Goal: Task Accomplishment & Management: Complete application form

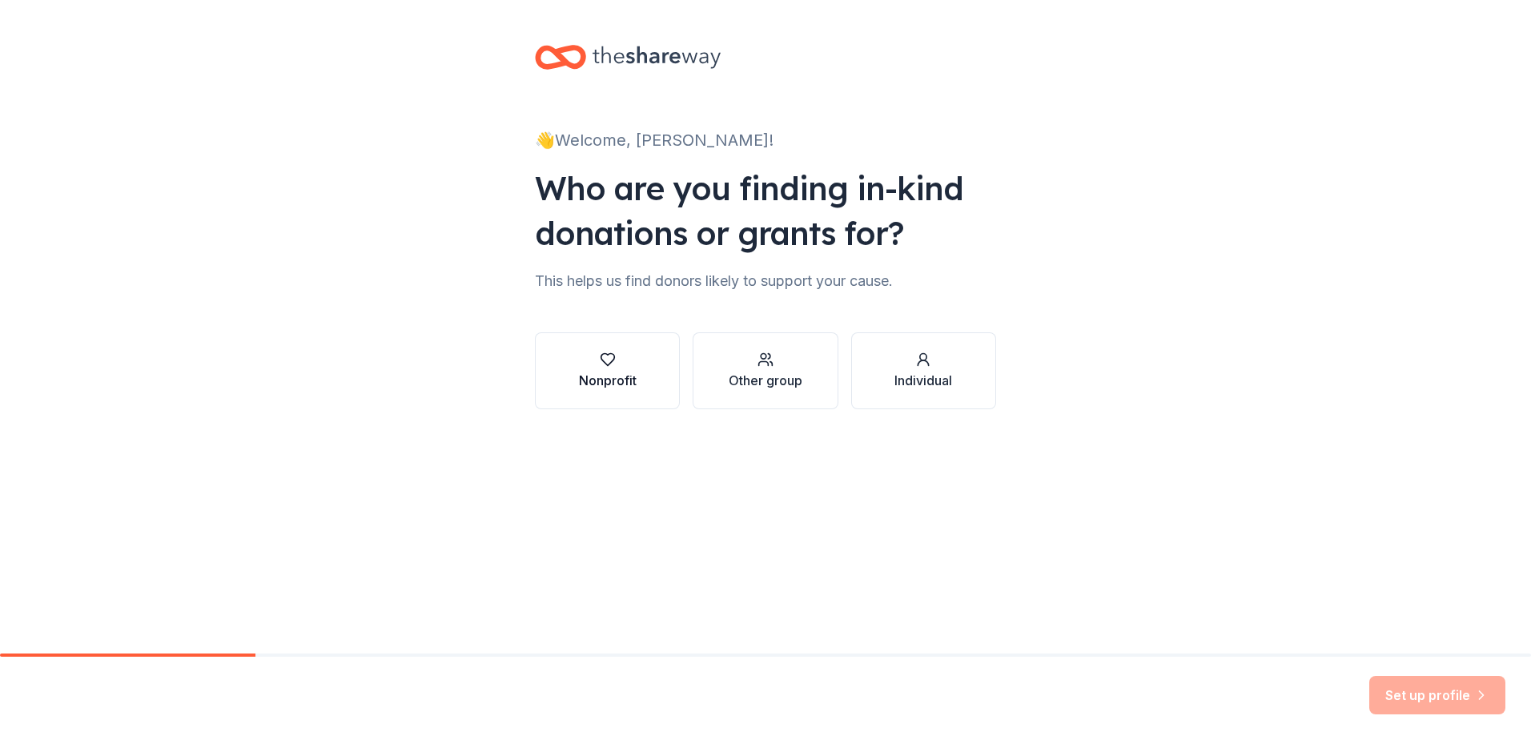
click at [635, 371] on div "Nonprofit" at bounding box center [608, 380] width 58 height 19
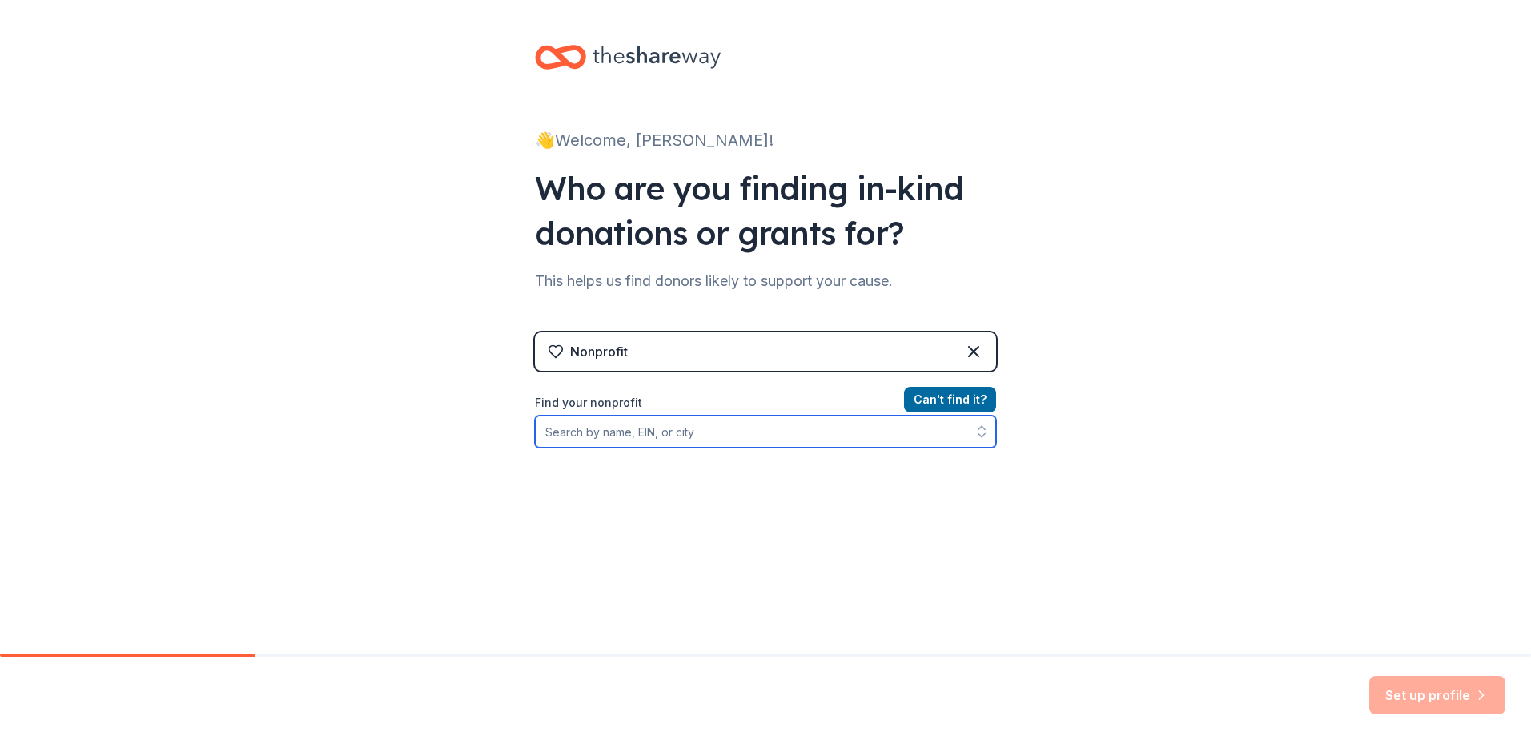
click at [663, 437] on input "Find your nonprofit" at bounding box center [765, 431] width 461 height 32
type input "135644916"
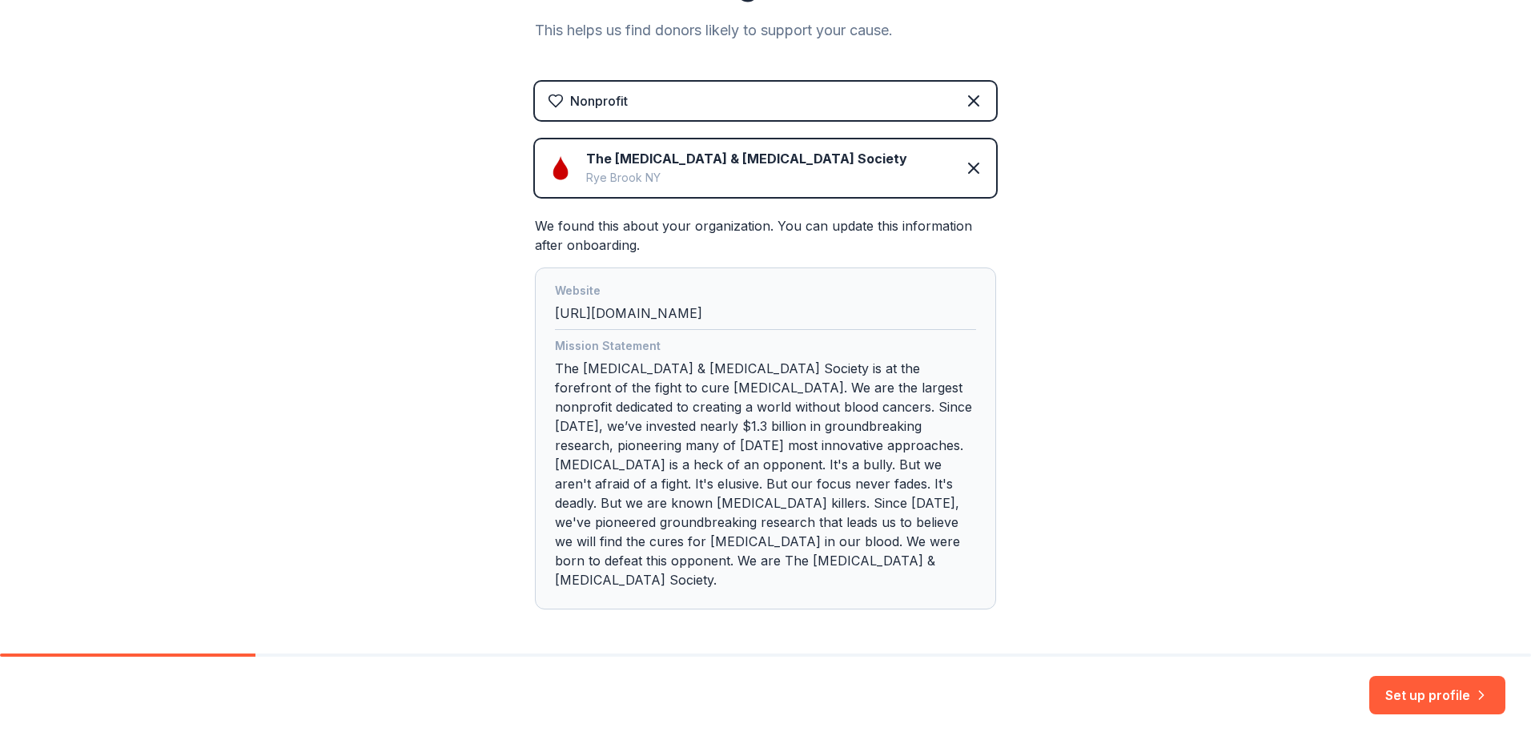
scroll to position [277, 0]
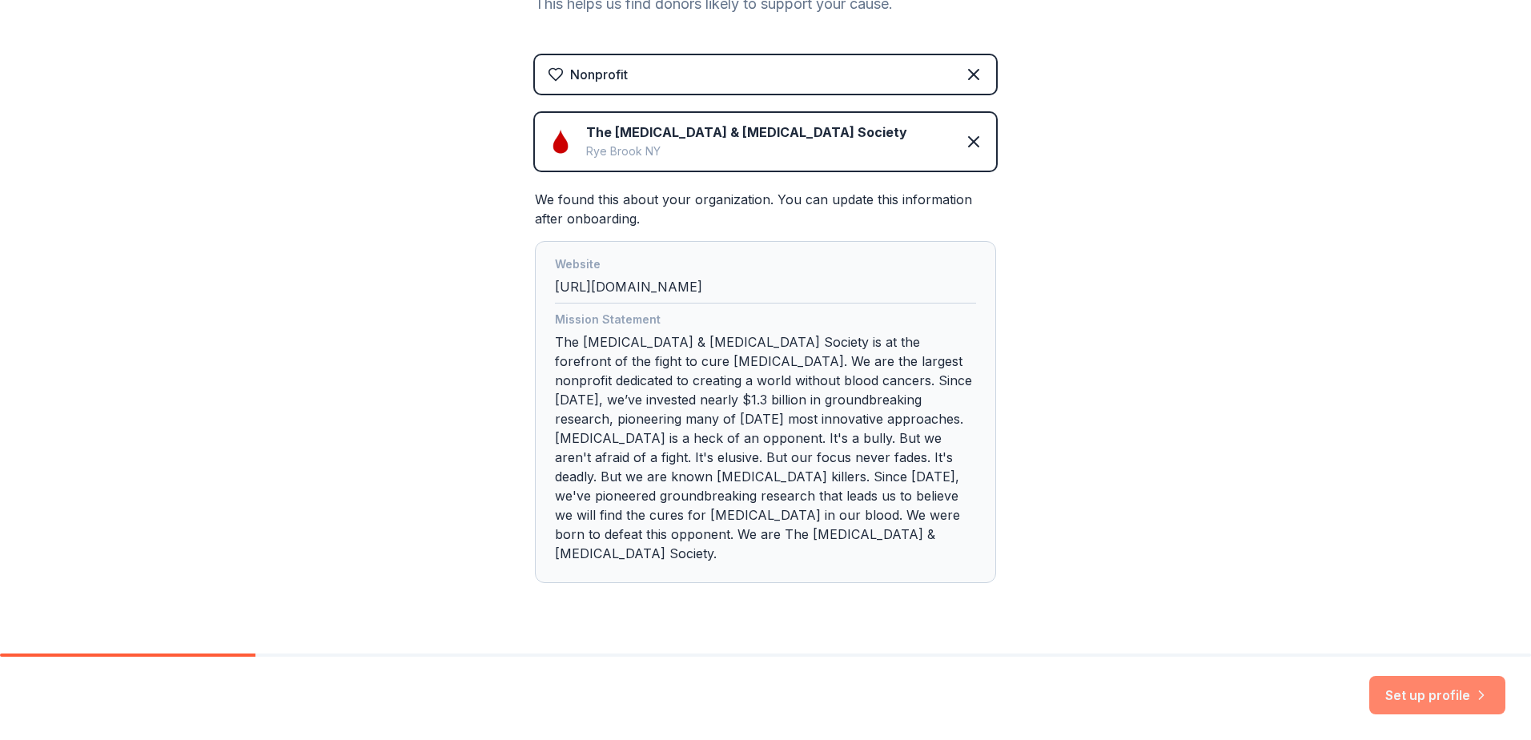
click at [1427, 696] on button "Set up profile" at bounding box center [1437, 695] width 136 height 38
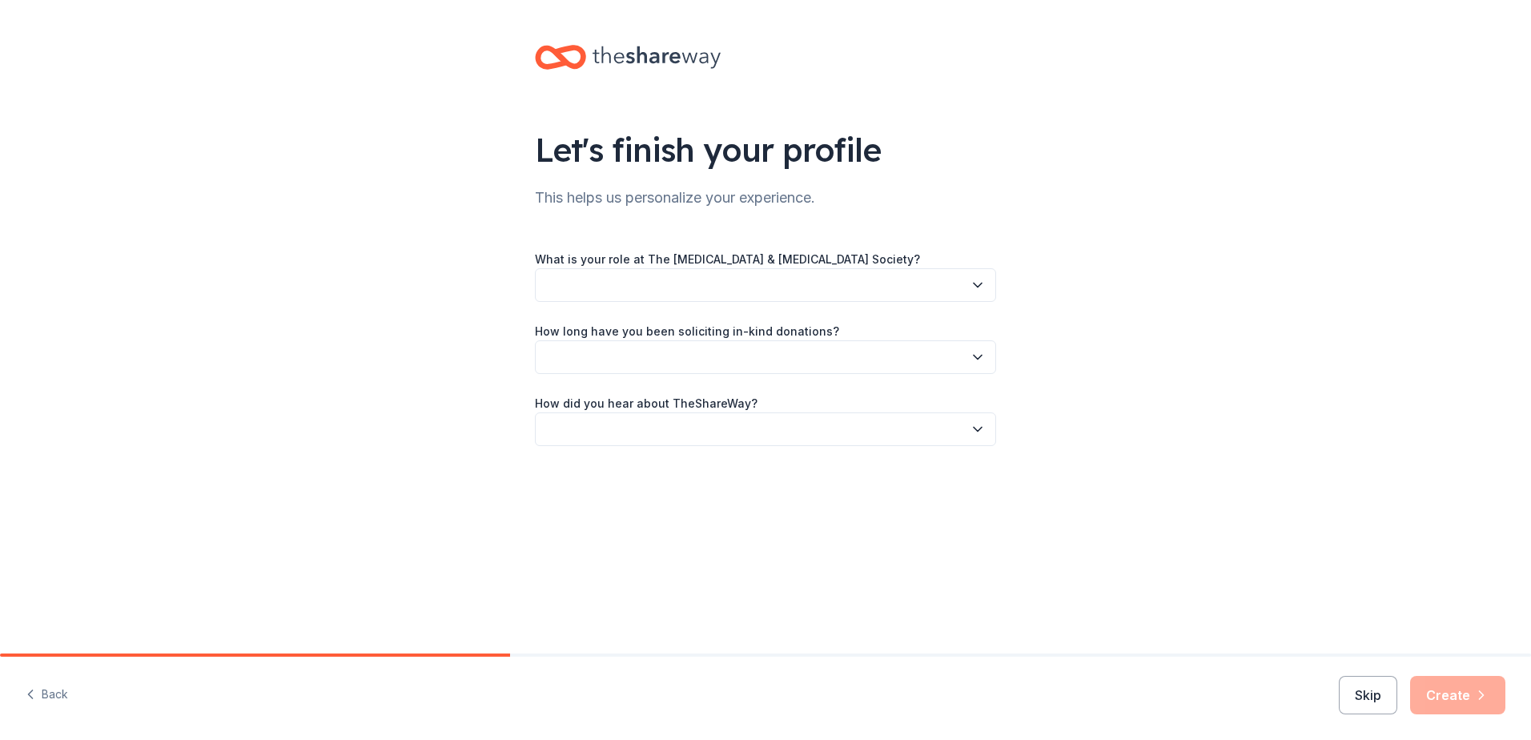
click at [727, 288] on button "button" at bounding box center [765, 285] width 461 height 34
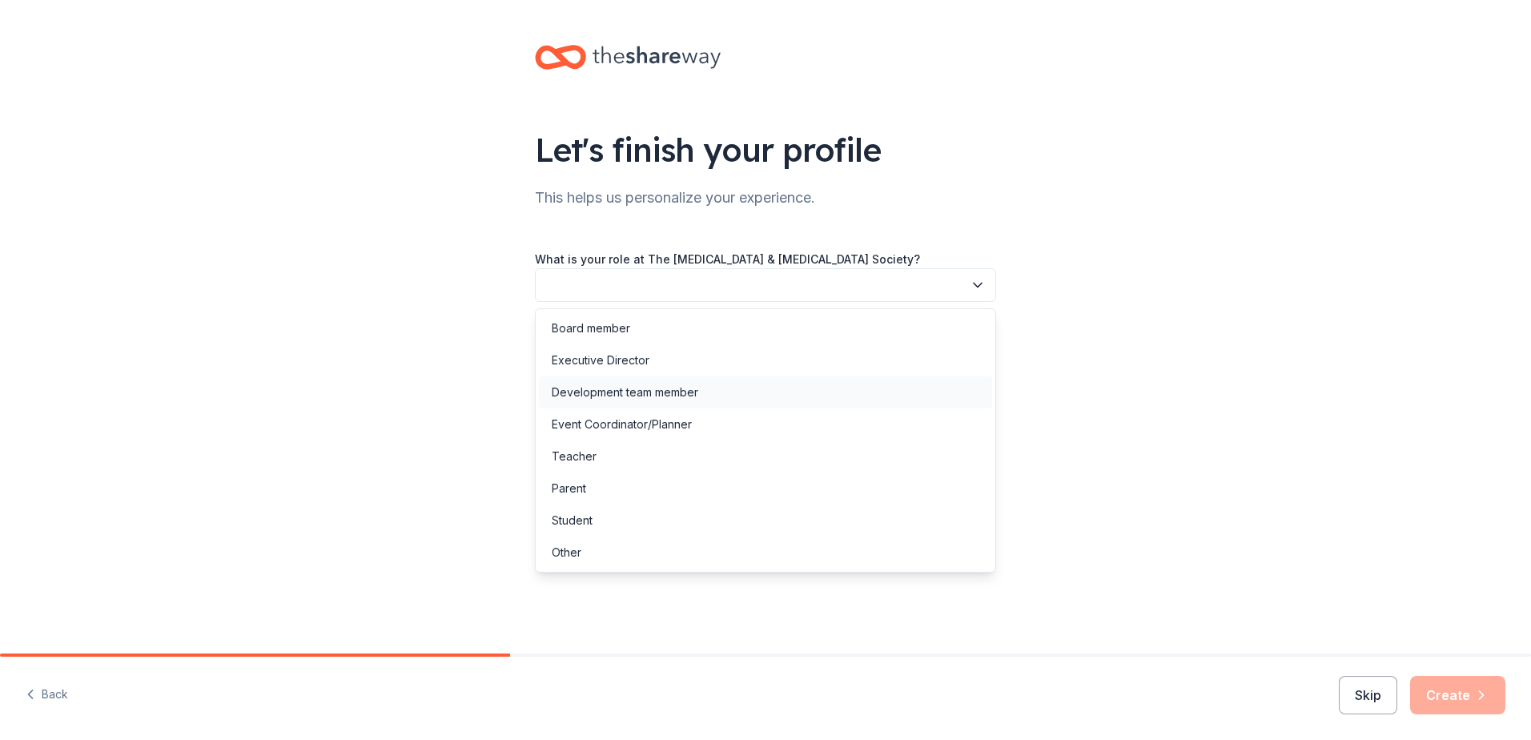
click at [671, 391] on div "Development team member" at bounding box center [625, 392] width 146 height 19
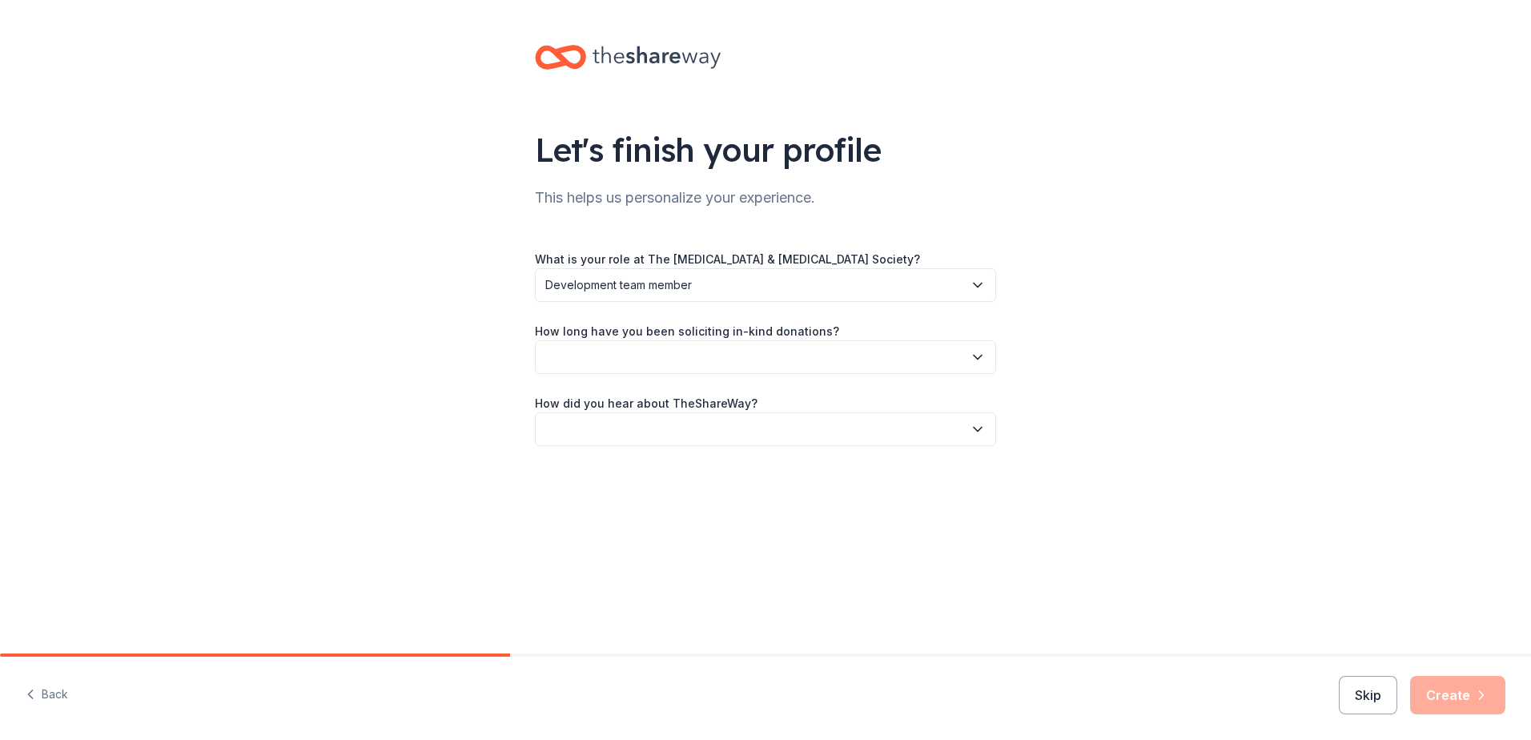
click at [671, 355] on button "button" at bounding box center [765, 357] width 461 height 34
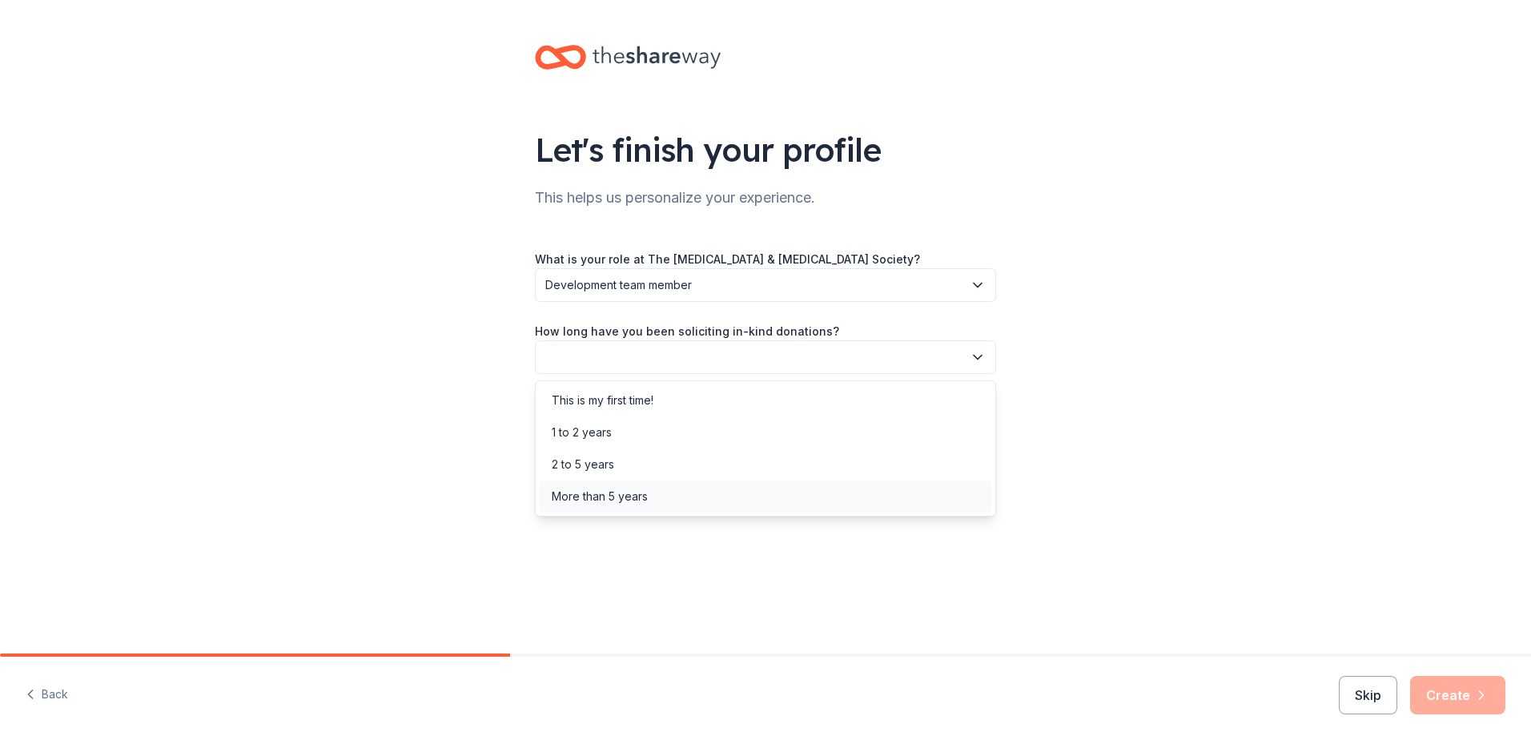
click at [667, 492] on div "More than 5 years" at bounding box center [765, 496] width 453 height 32
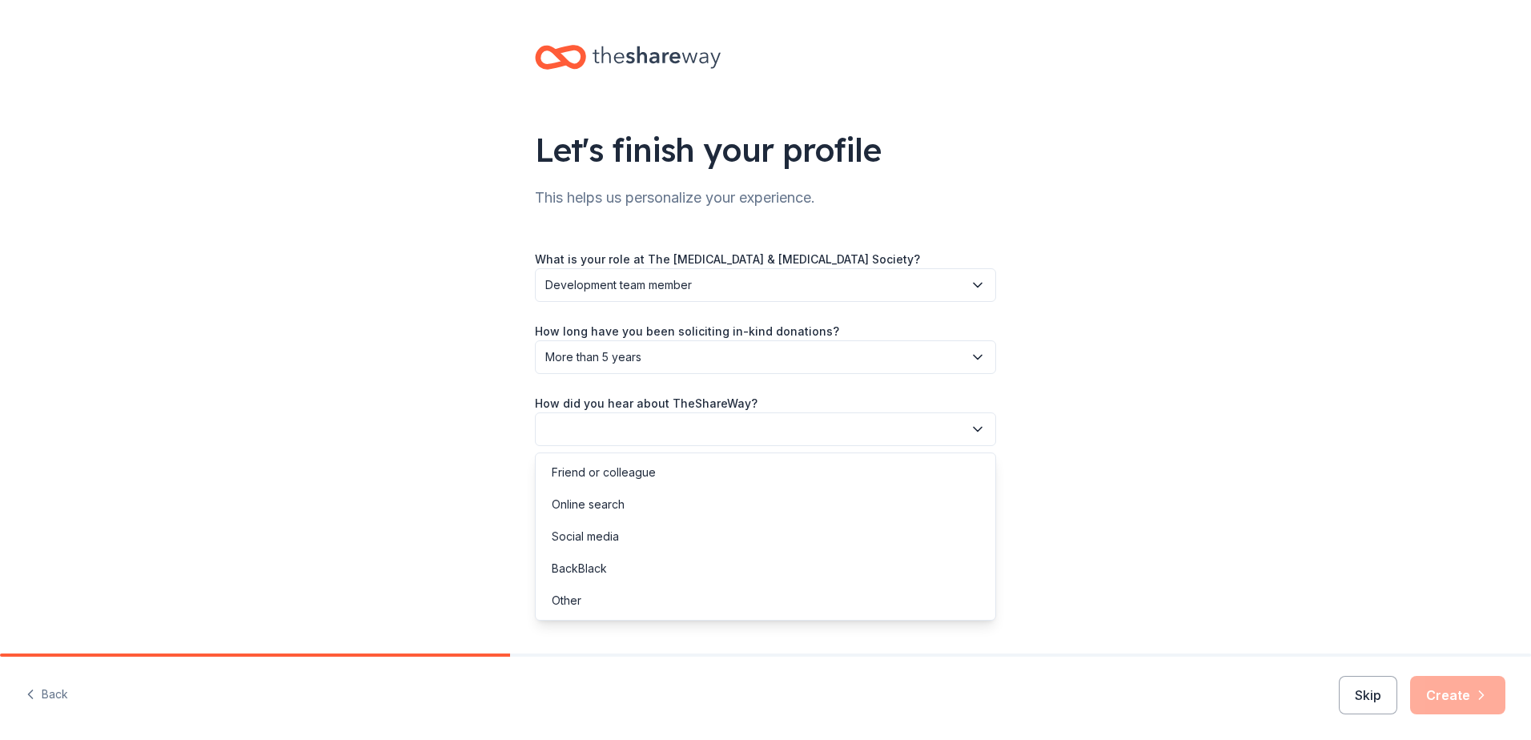
click at [672, 433] on button "button" at bounding box center [765, 429] width 461 height 34
click at [663, 504] on div "Online search" at bounding box center [765, 504] width 453 height 32
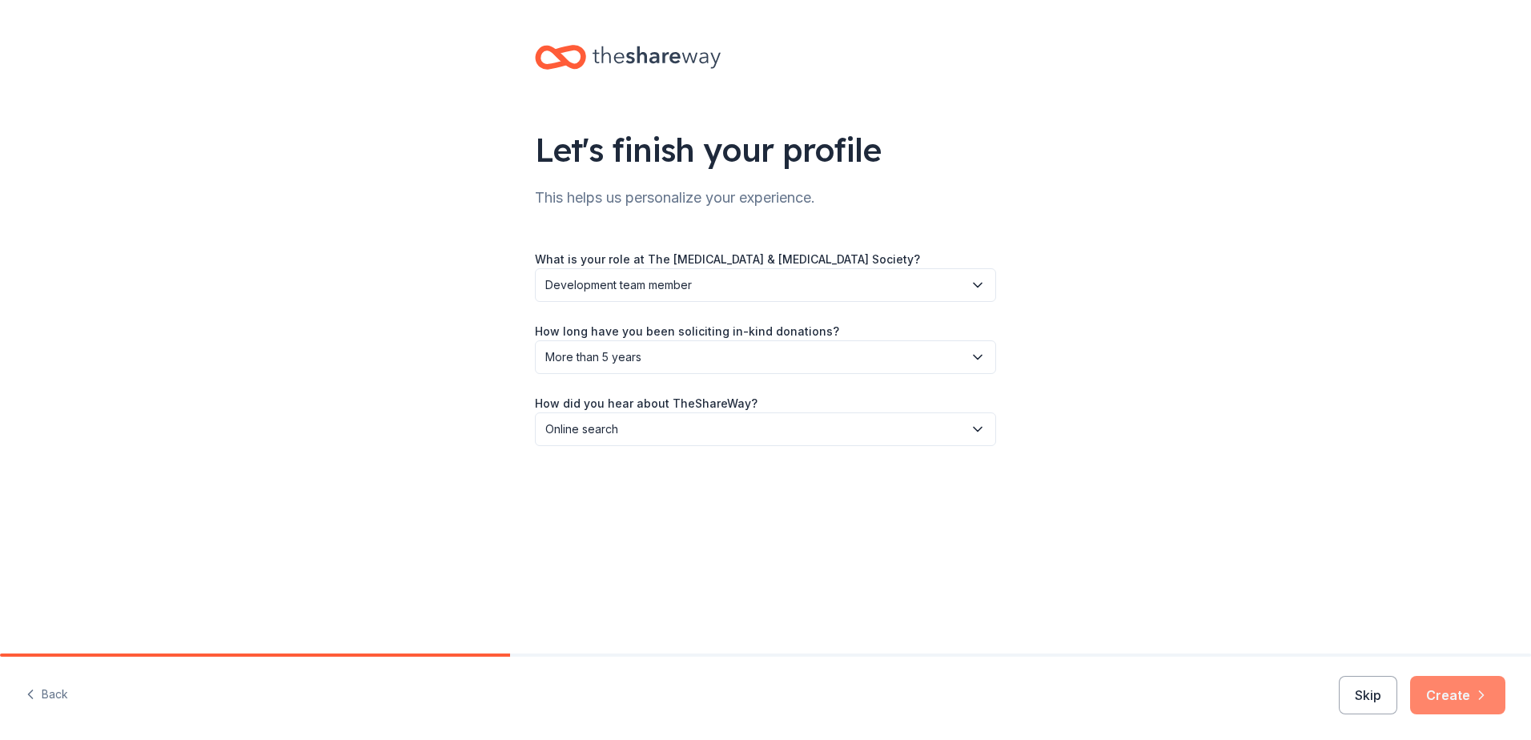
click at [1467, 688] on button "Create" at bounding box center [1457, 695] width 95 height 38
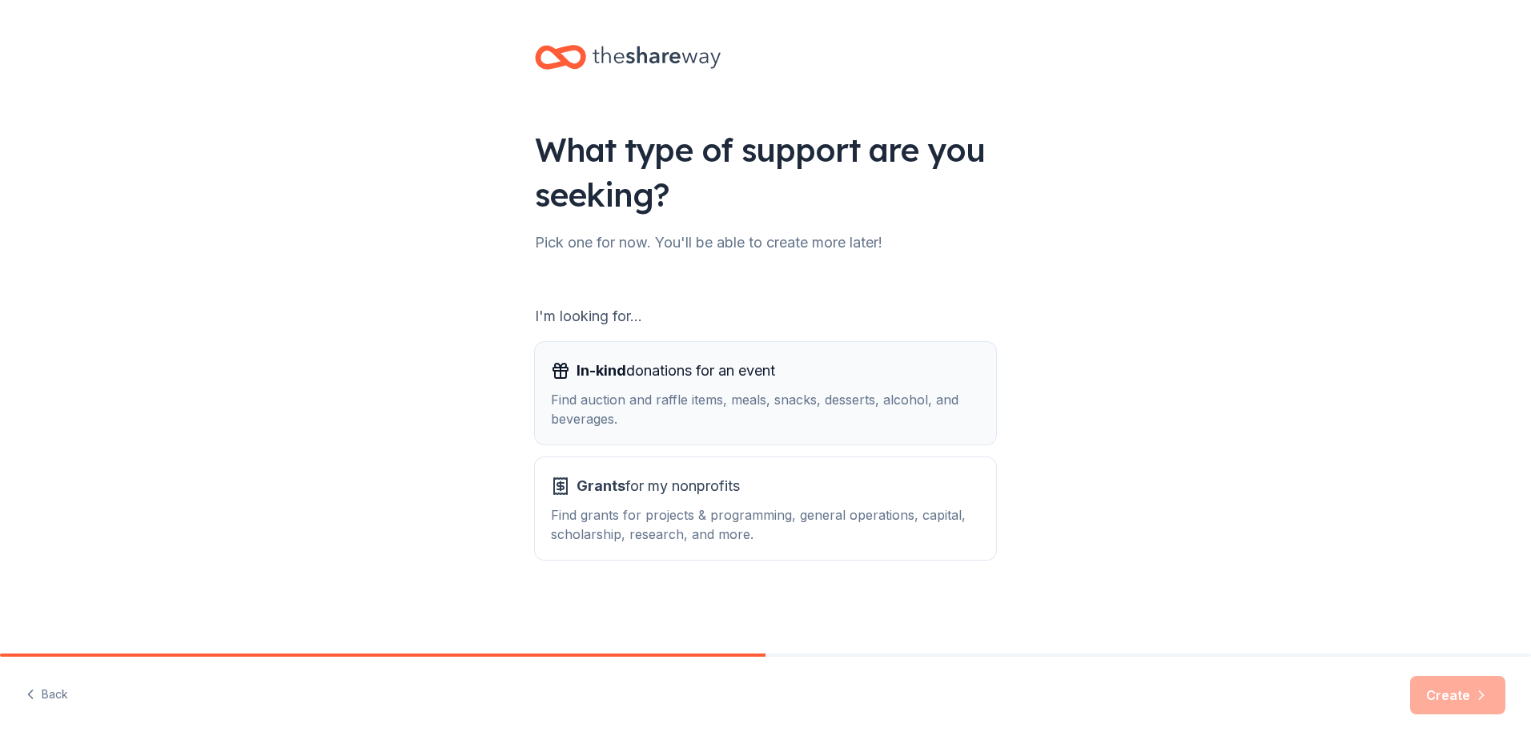
click at [783, 391] on div "Find auction and raffle items, meals, snacks, desserts, alcohol, and beverages." at bounding box center [765, 409] width 429 height 38
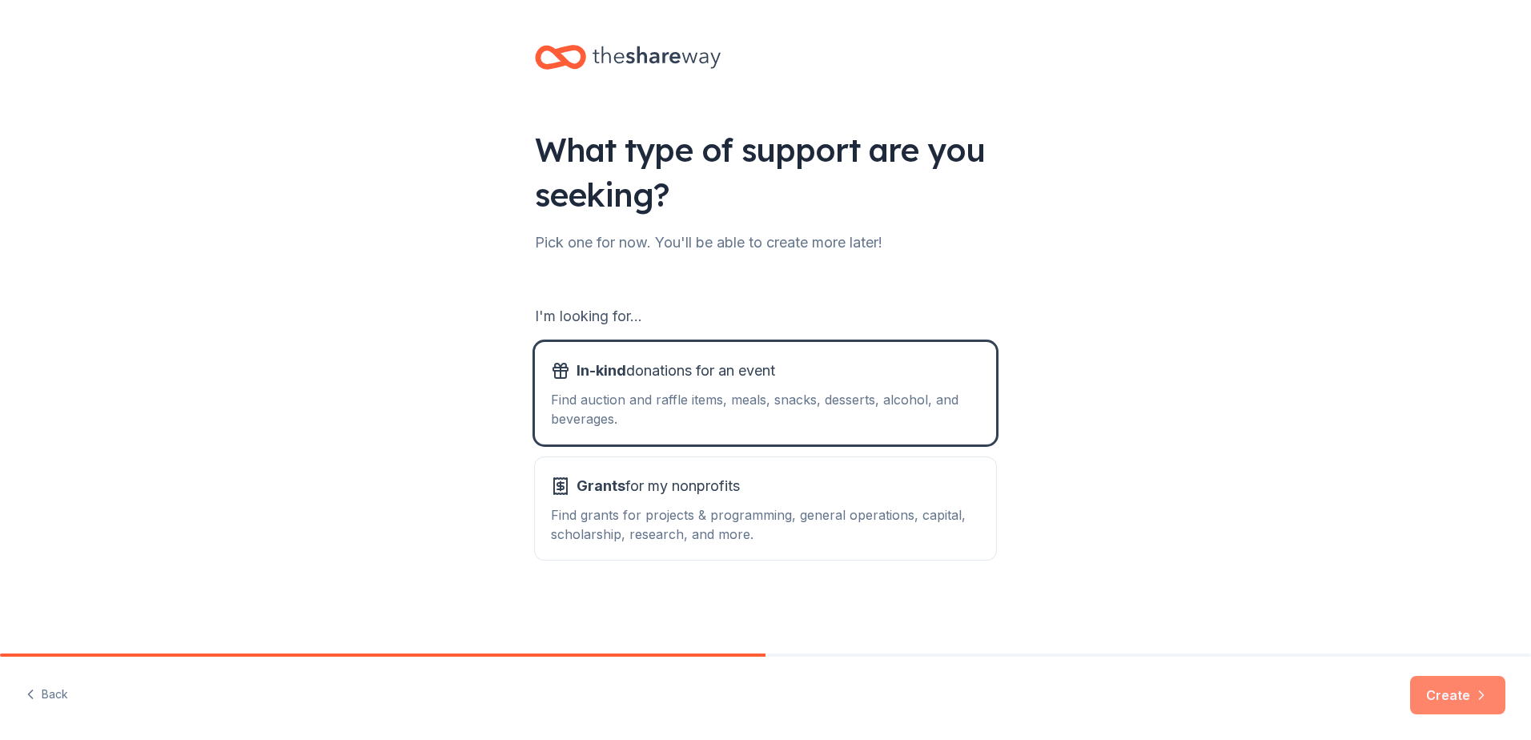
click at [1483, 692] on icon "button" at bounding box center [1481, 695] width 16 height 16
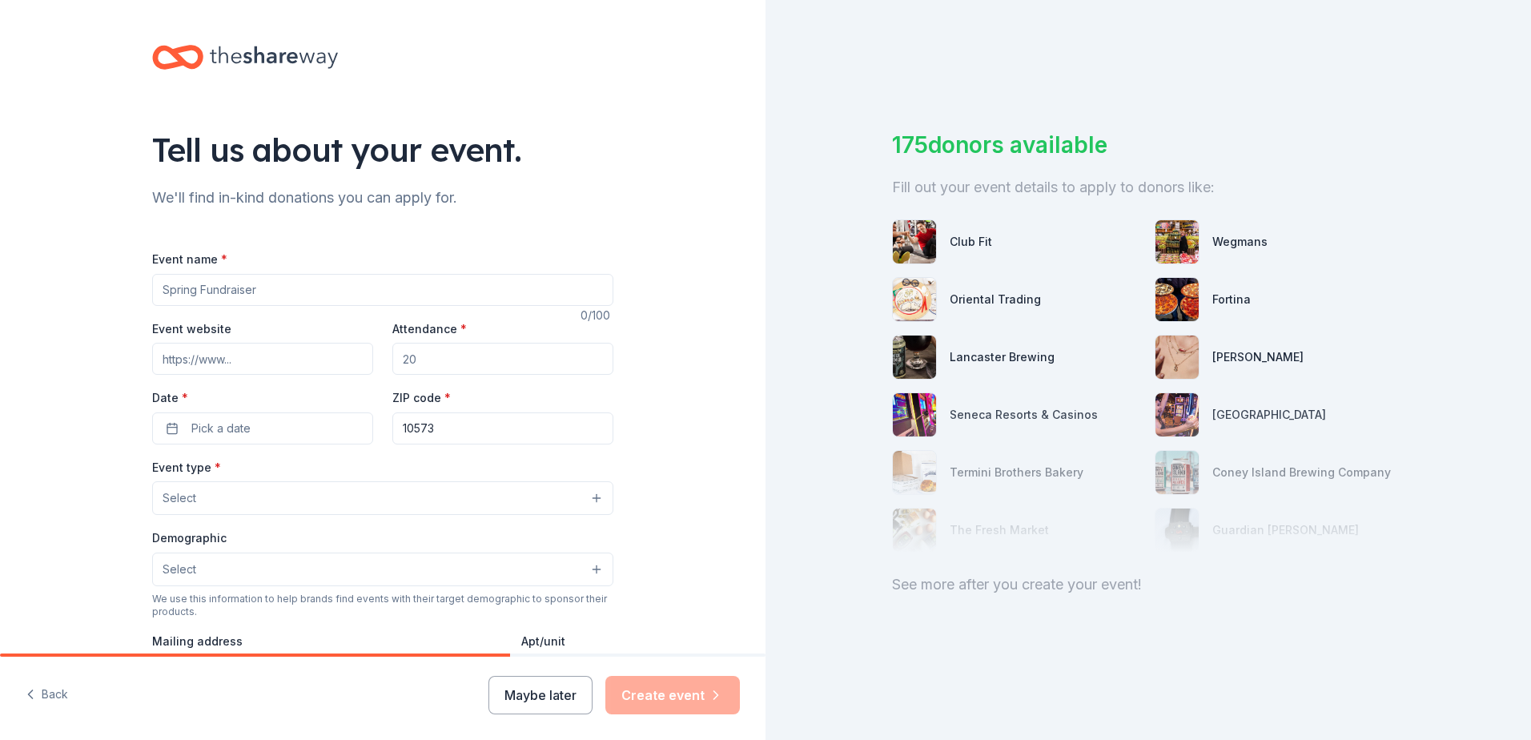
click at [200, 285] on input "Event name *" at bounding box center [382, 290] width 461 height 32
type input "Light The Night"
click at [207, 355] on input "Event website" at bounding box center [262, 359] width 221 height 32
type input "www.lightthenight.org/egl"
type input "3000"
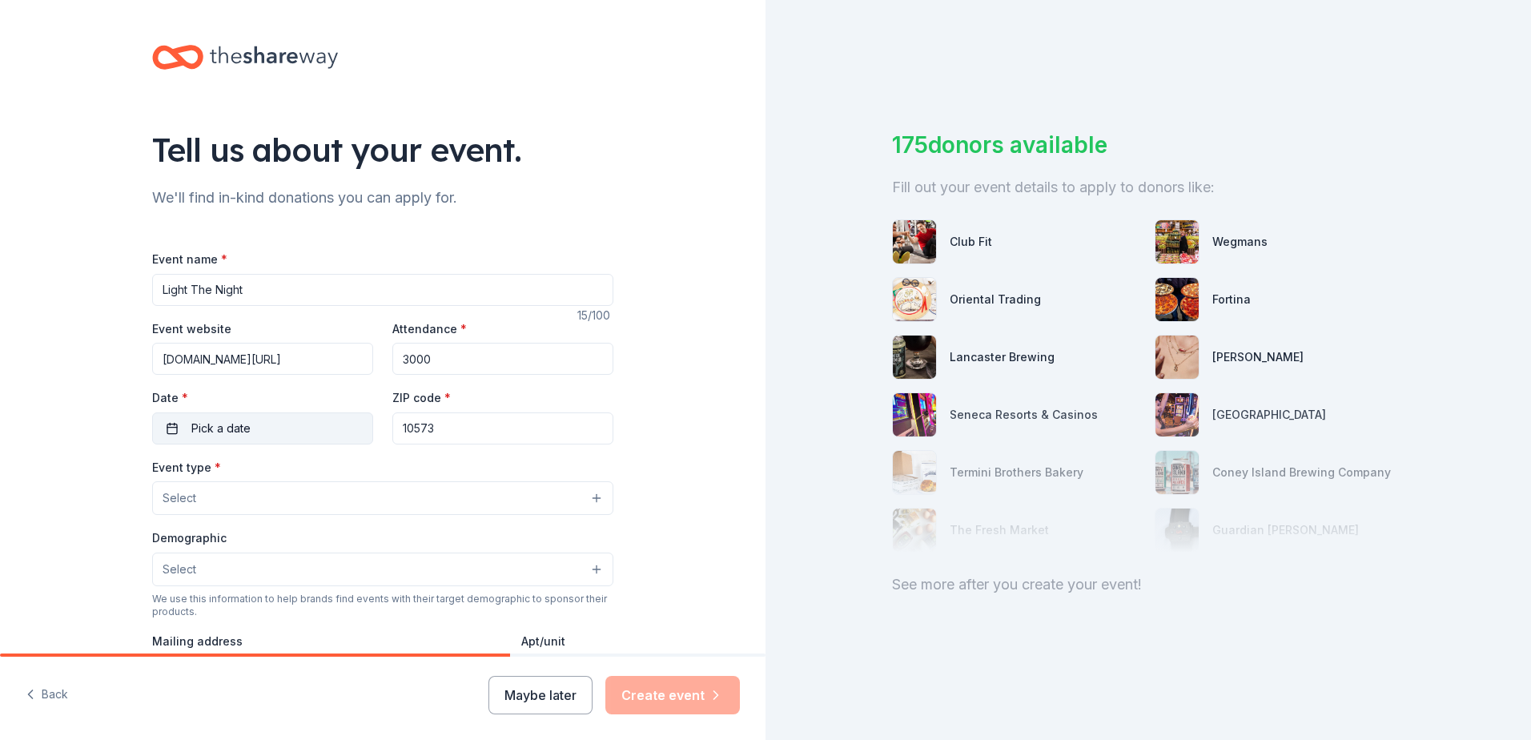
click at [219, 430] on span "Pick a date" at bounding box center [220, 428] width 59 height 19
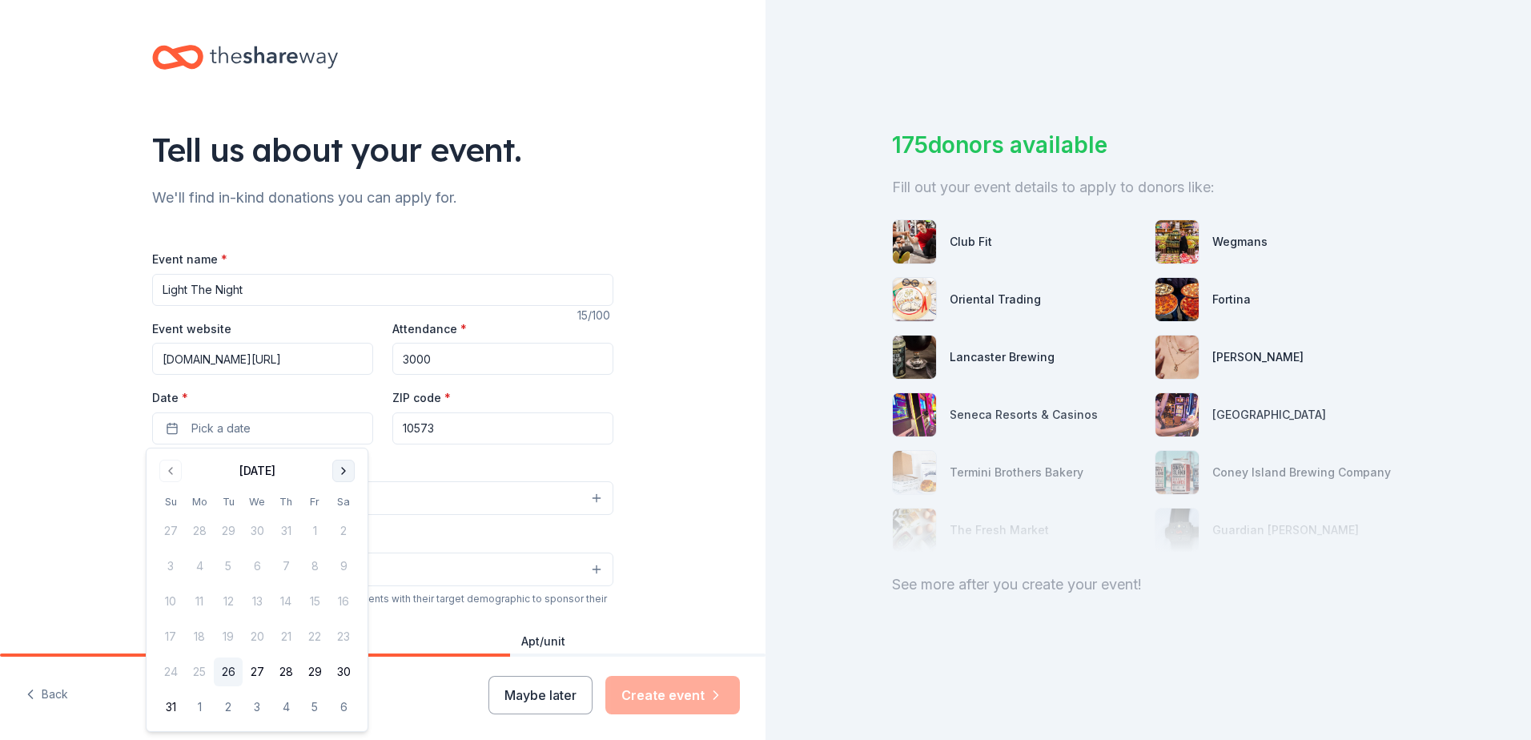
click at [345, 472] on button "Go to next month" at bounding box center [343, 470] width 22 height 22
click at [163, 564] on button "5" at bounding box center [170, 566] width 29 height 29
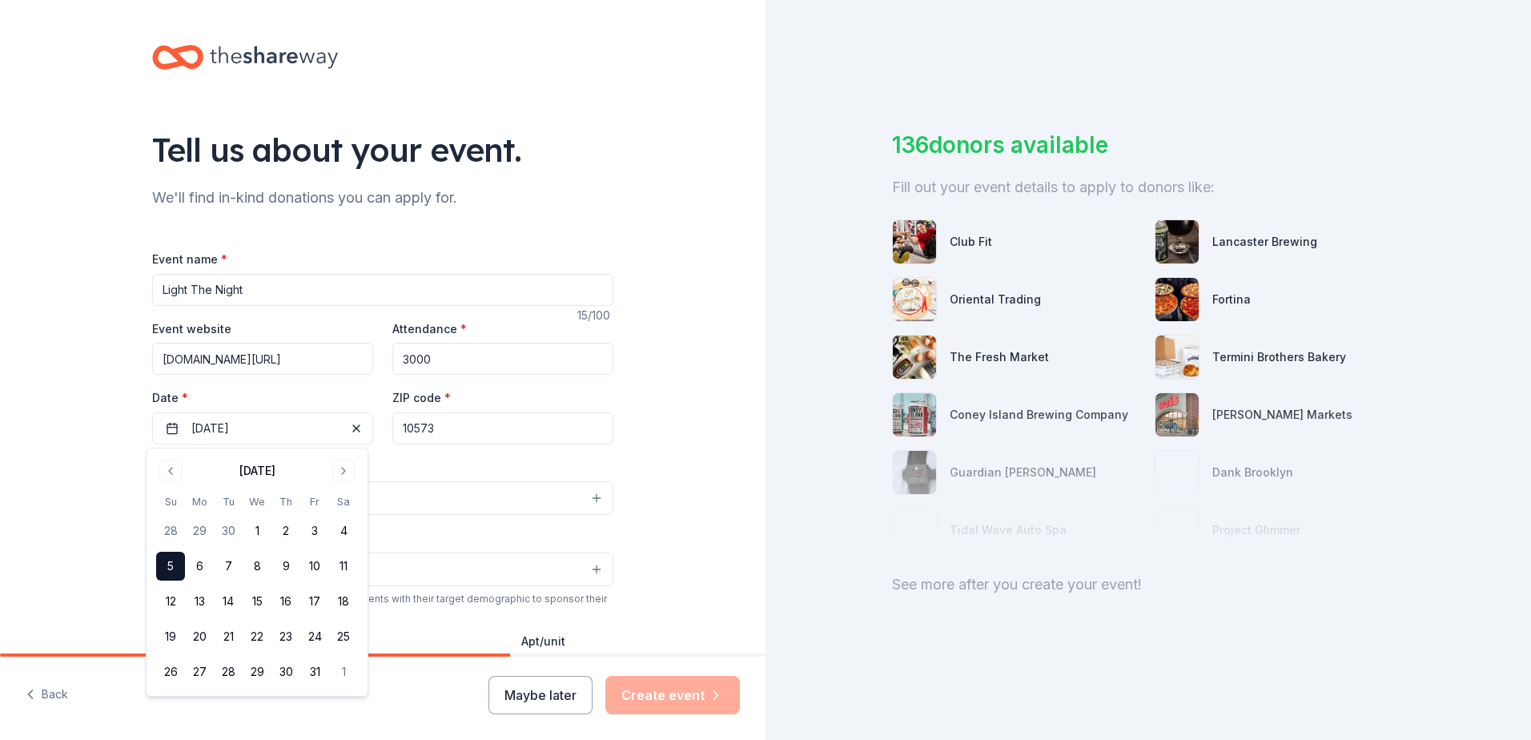
click at [423, 467] on div "Event type * Select" at bounding box center [382, 486] width 461 height 58
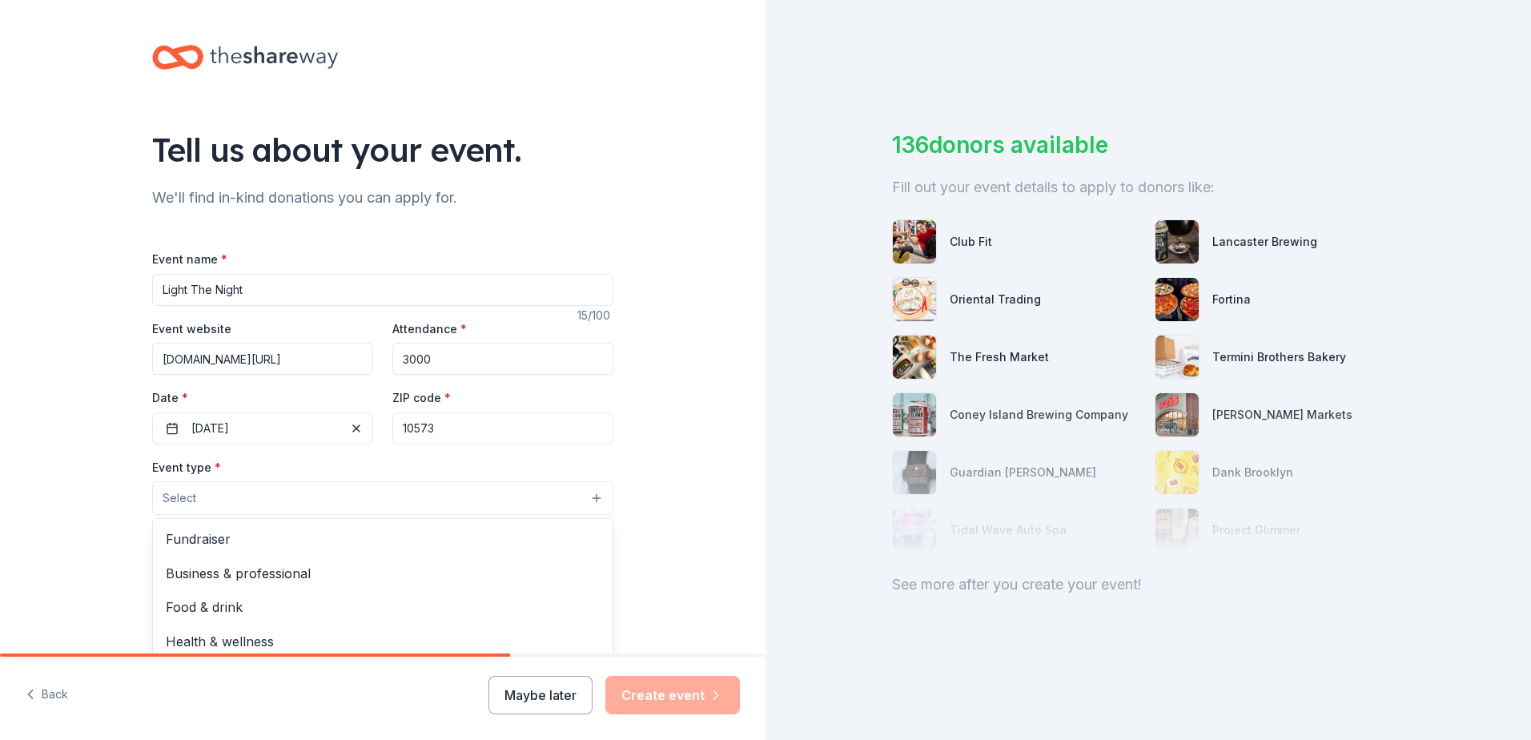
click at [400, 496] on button "Select" at bounding box center [382, 498] width 461 height 34
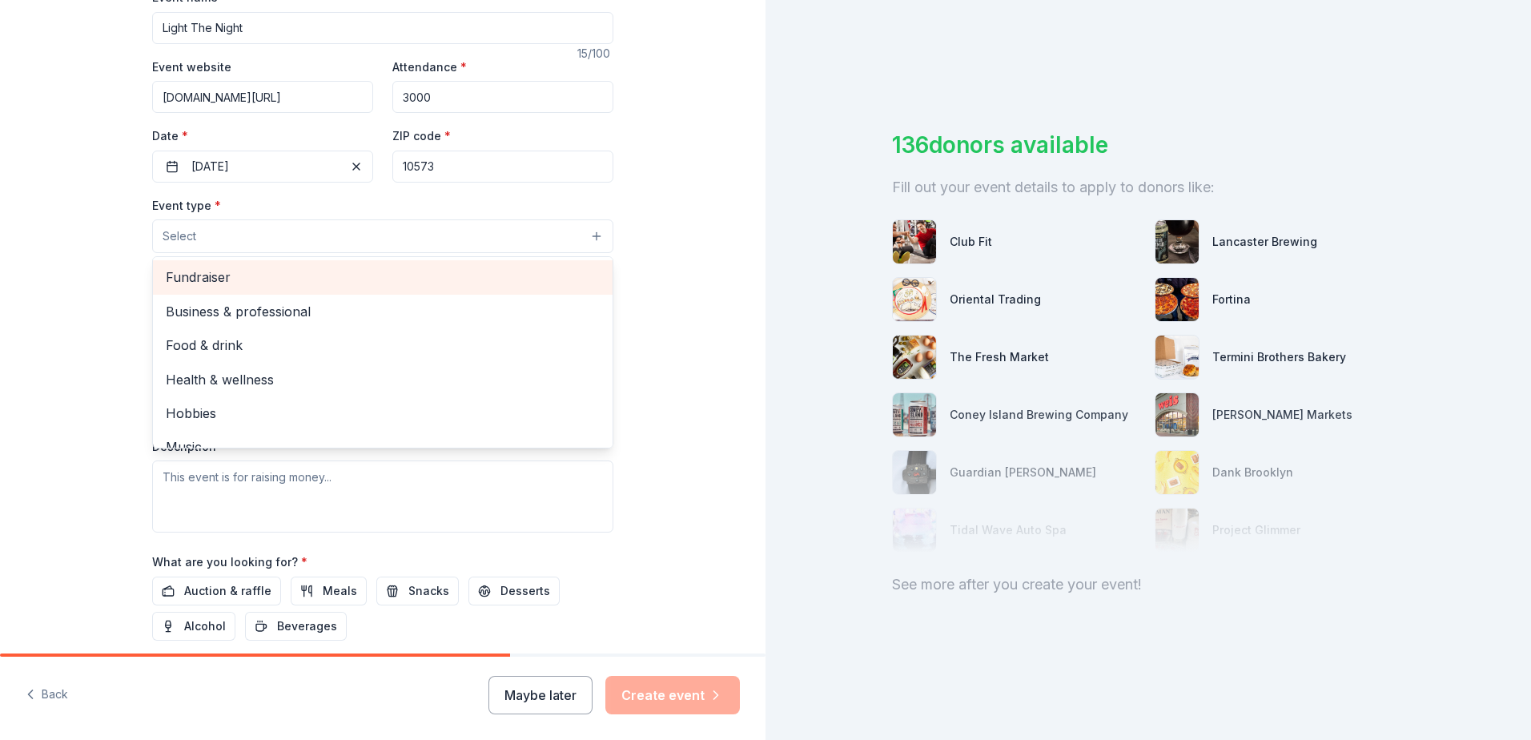
click at [225, 278] on span "Fundraiser" at bounding box center [383, 277] width 434 height 21
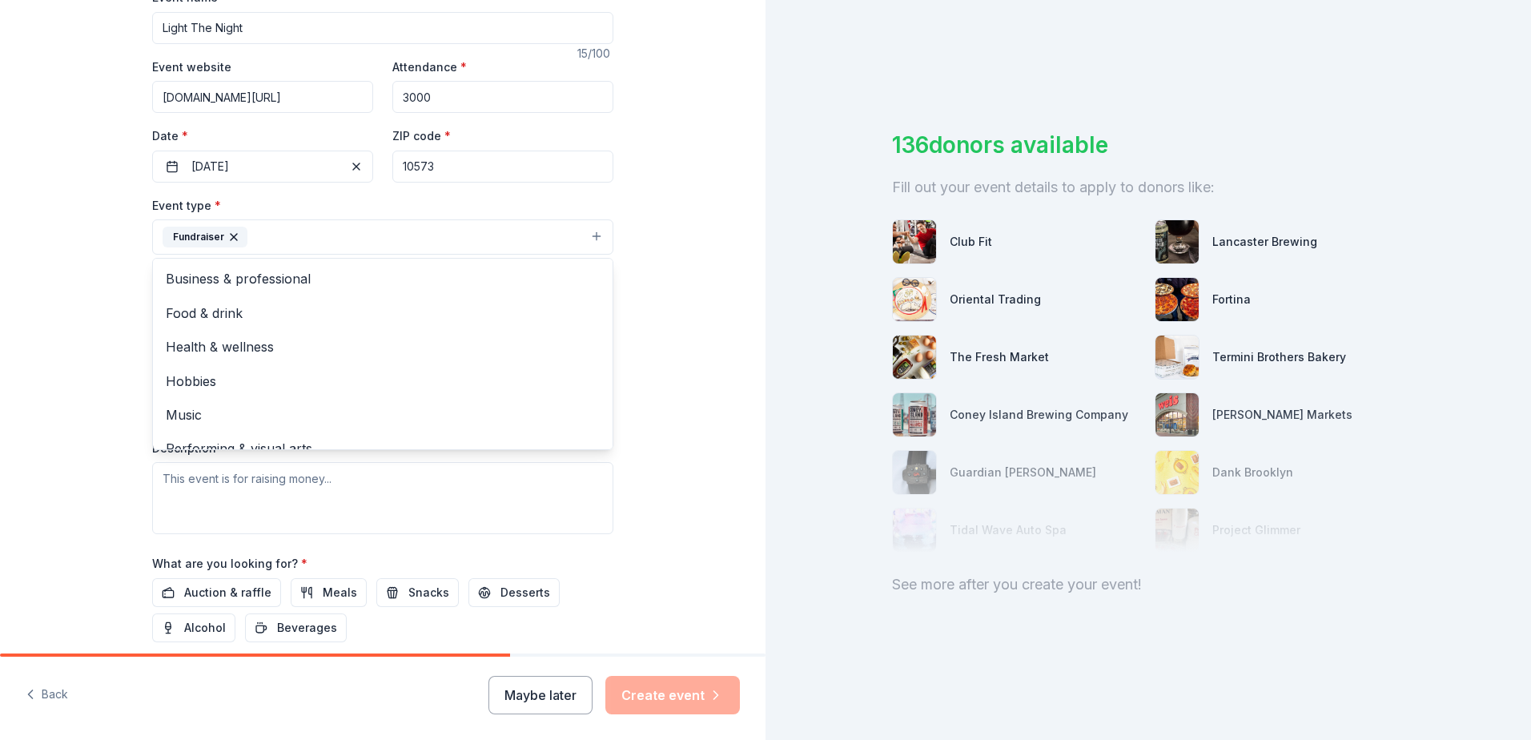
click at [19, 307] on div "Tell us about your event. We'll find in-kind donations you can apply for. Event…" at bounding box center [382, 271] width 765 height 1067
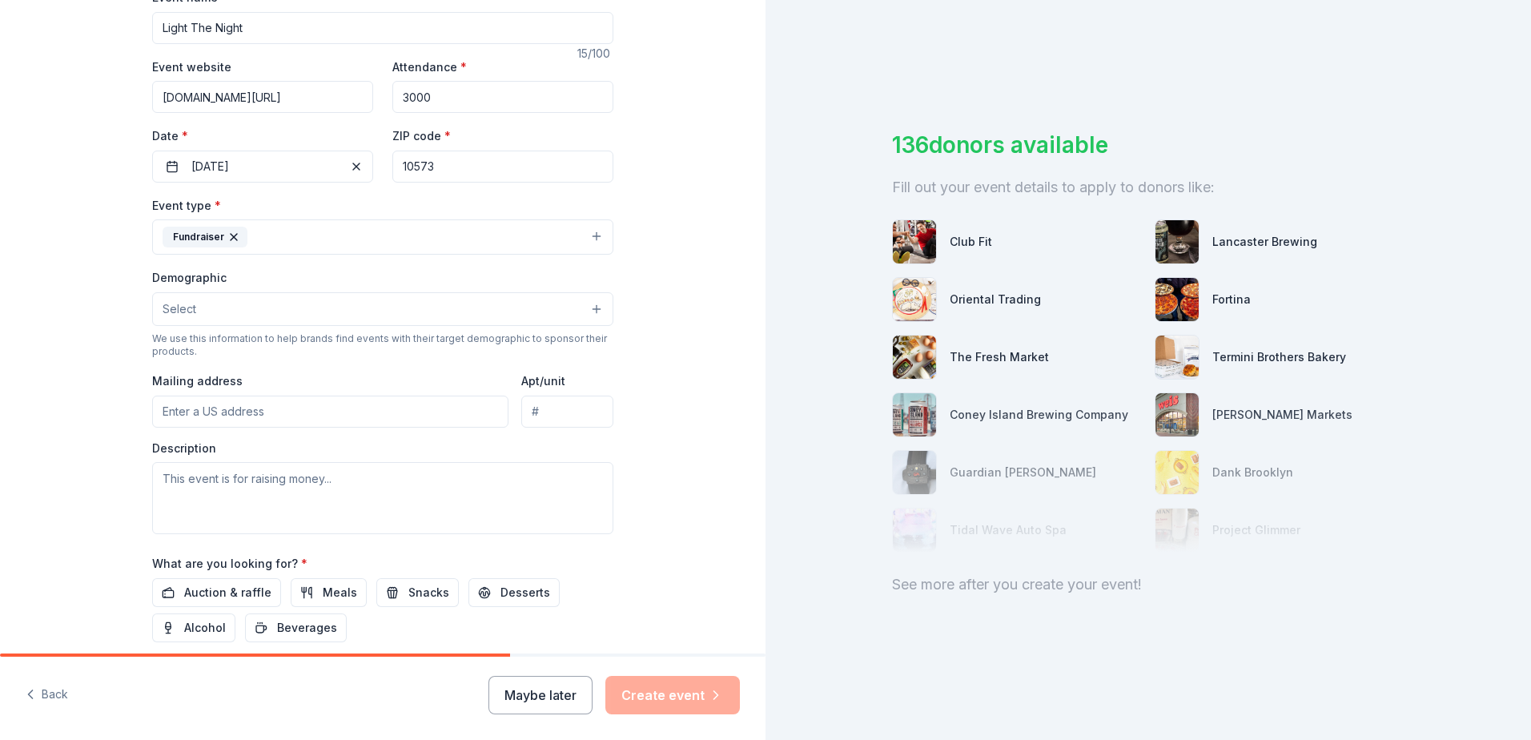
click at [188, 311] on span "Select" at bounding box center [180, 308] width 34 height 19
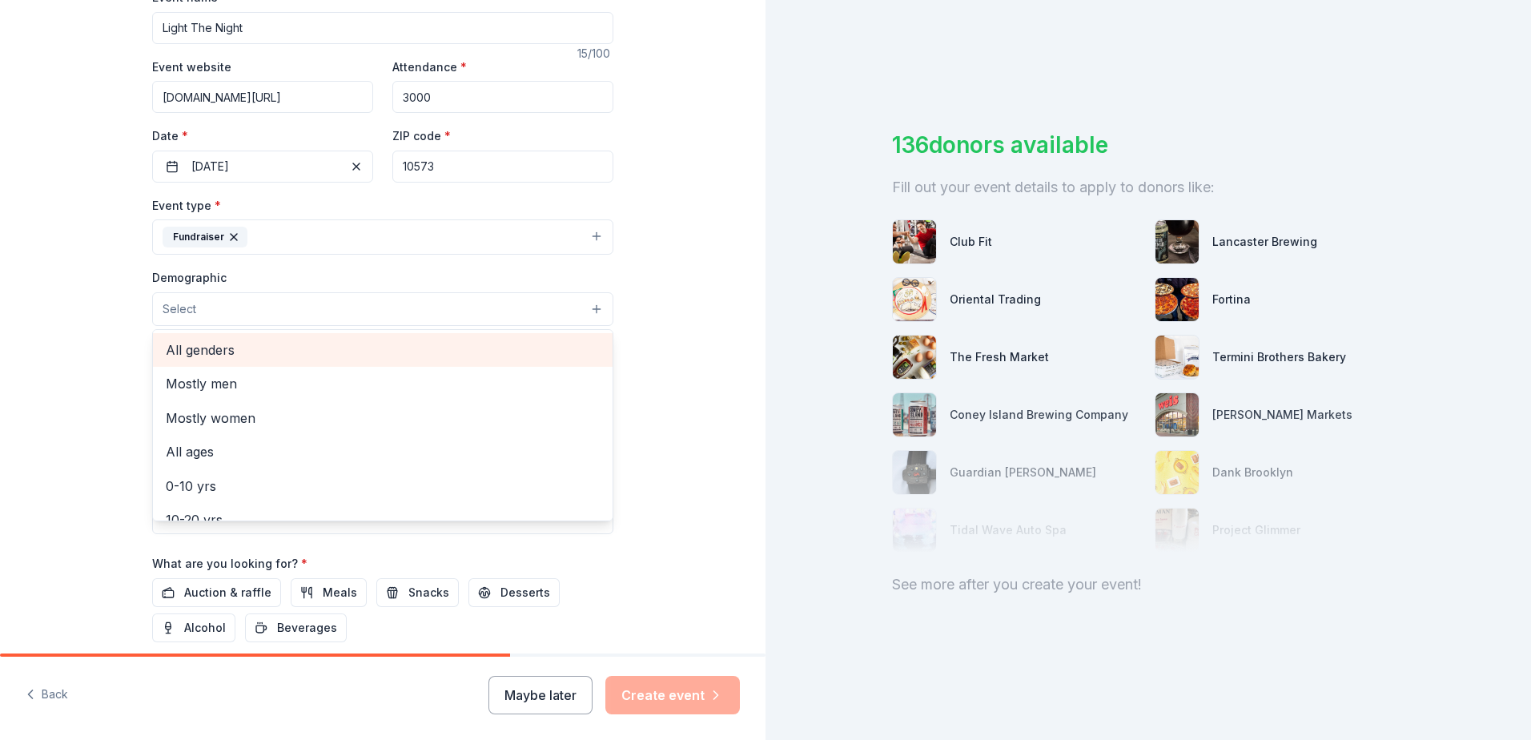
click at [190, 348] on span "All genders" at bounding box center [383, 349] width 434 height 21
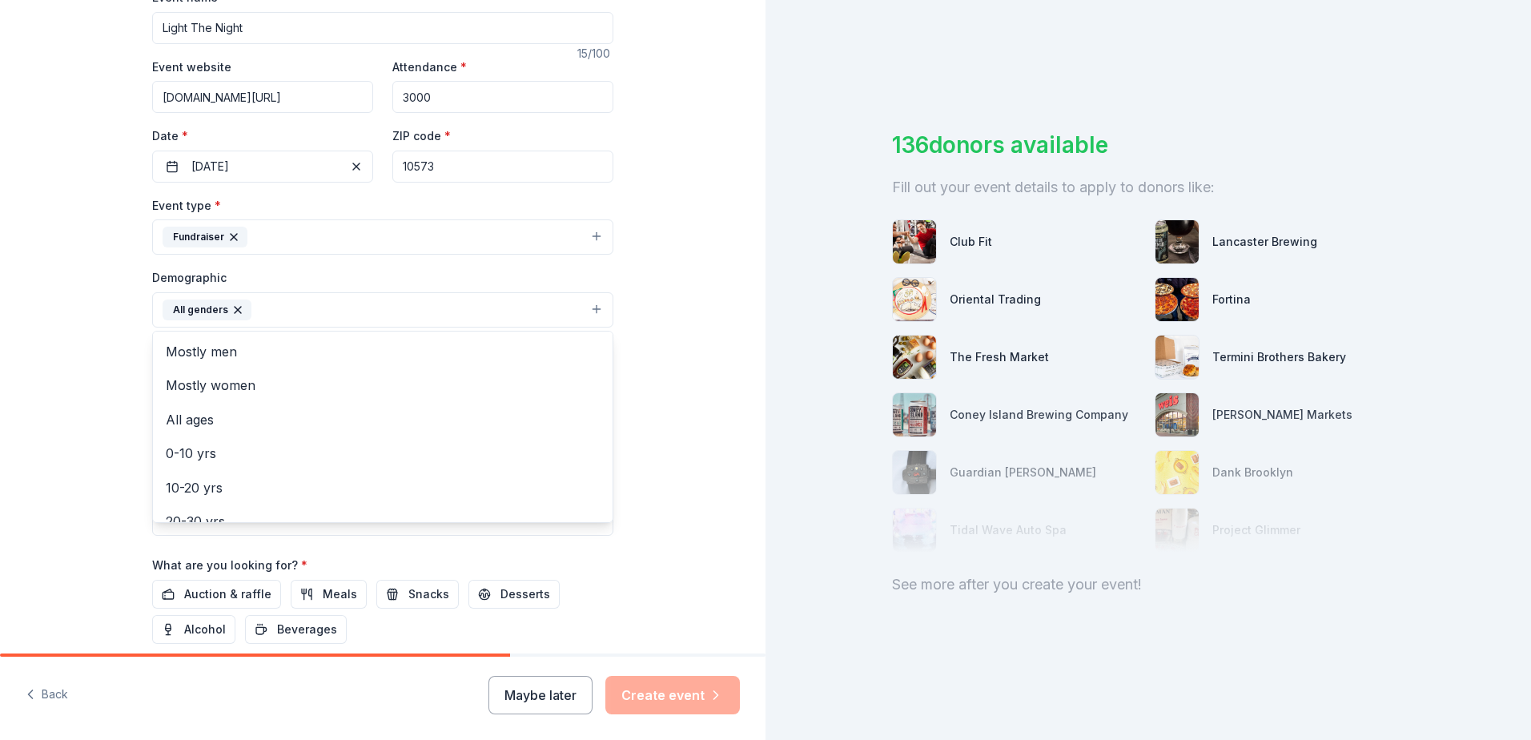
click at [84, 369] on div "Tell us about your event. We'll find in-kind donations you can apply for. Event…" at bounding box center [382, 272] width 765 height 1069
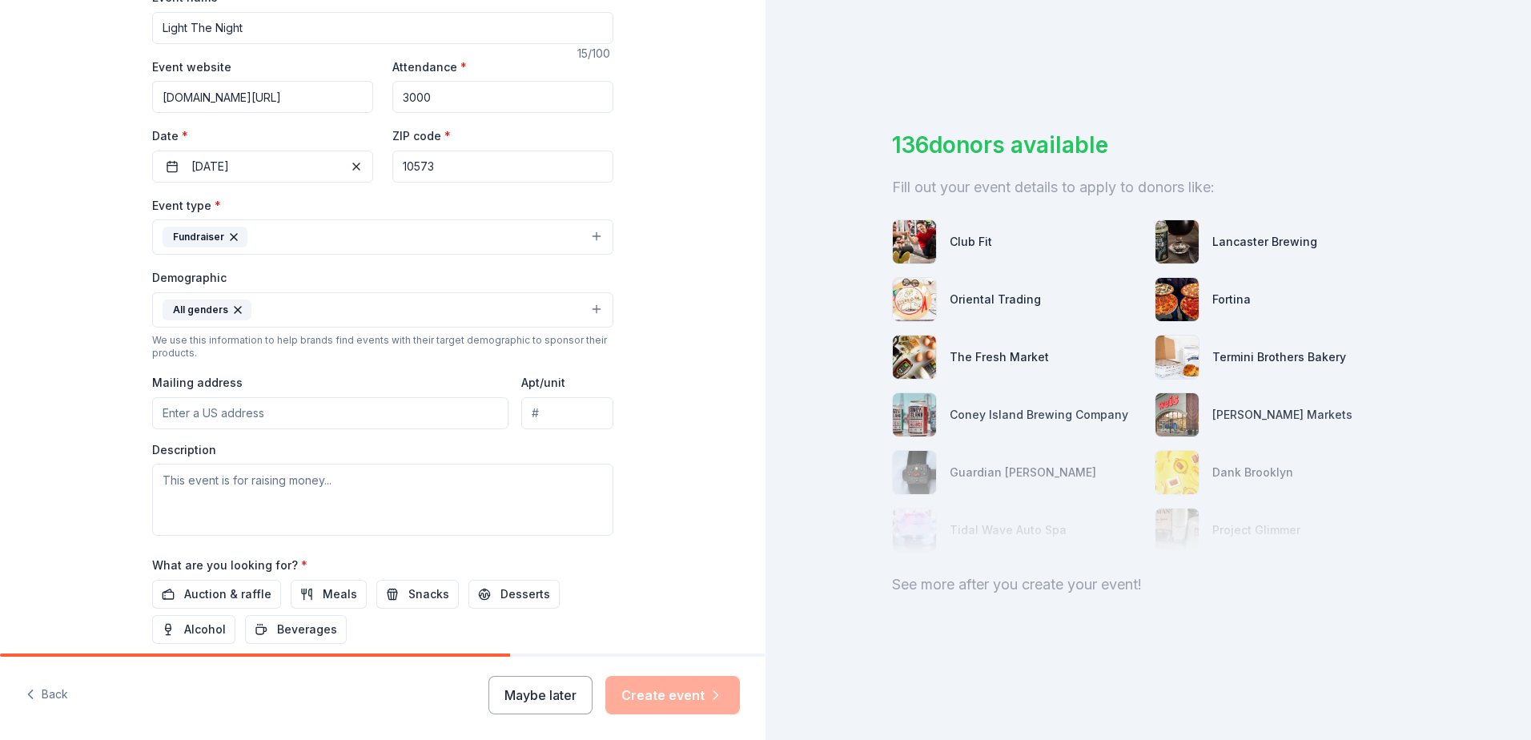
click at [172, 407] on input "Mailing address" at bounding box center [330, 413] width 356 height 32
type input "1137 Milll Road, PO Box 75"
type input "PO Box 75"
drag, startPoint x: 591, startPoint y: 410, endPoint x: 492, endPoint y: 407, distance: 98.5
click at [492, 407] on div "Mailing address 1137 Milll Road, PO Box 75 Apt/unit PO Box 75" at bounding box center [382, 400] width 461 height 57
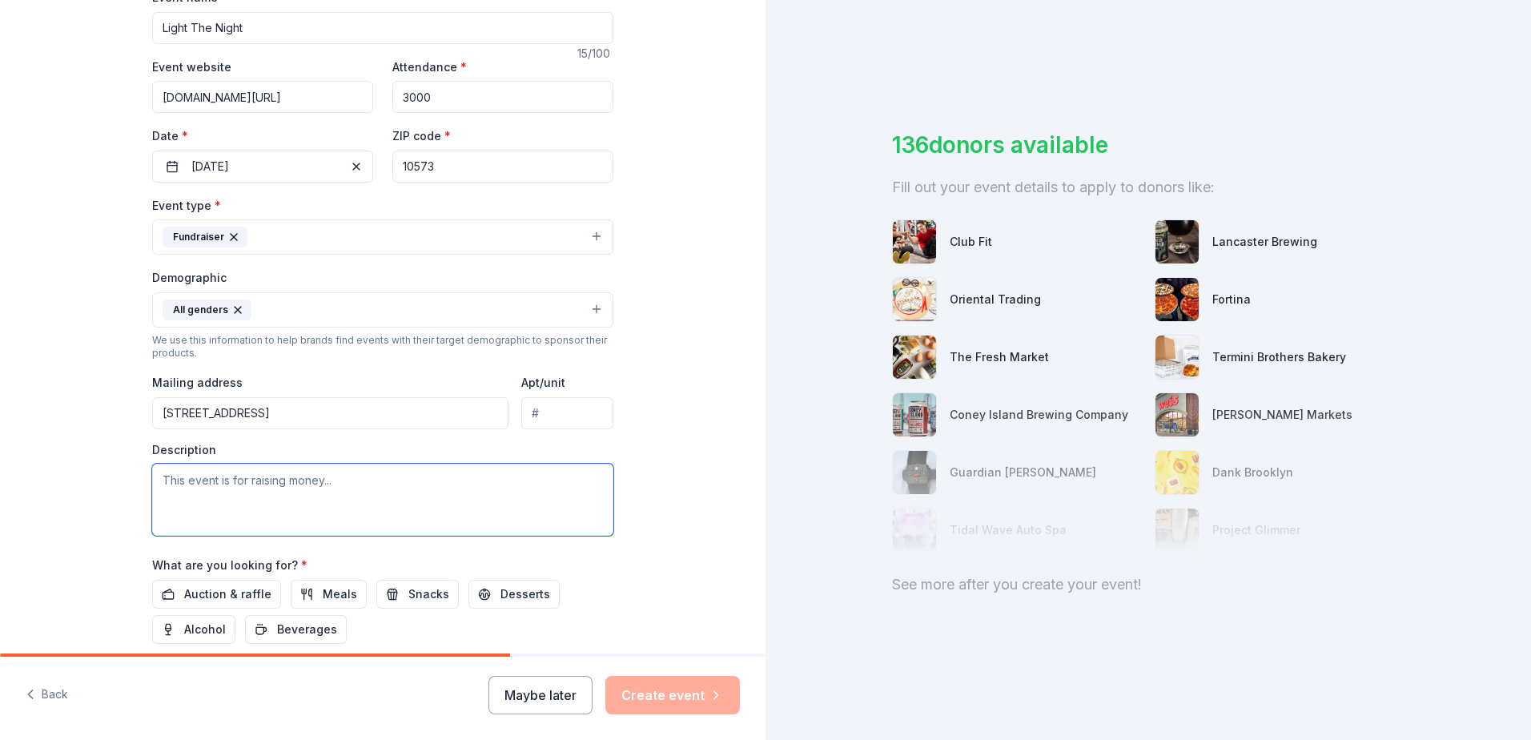
click at [195, 482] on textarea at bounding box center [382, 499] width 461 height 72
click at [304, 481] on textarea at bounding box center [382, 499] width 461 height 72
paste textarea "Everyone with blood cancer deserves a longer, better life. At Light The Night w…"
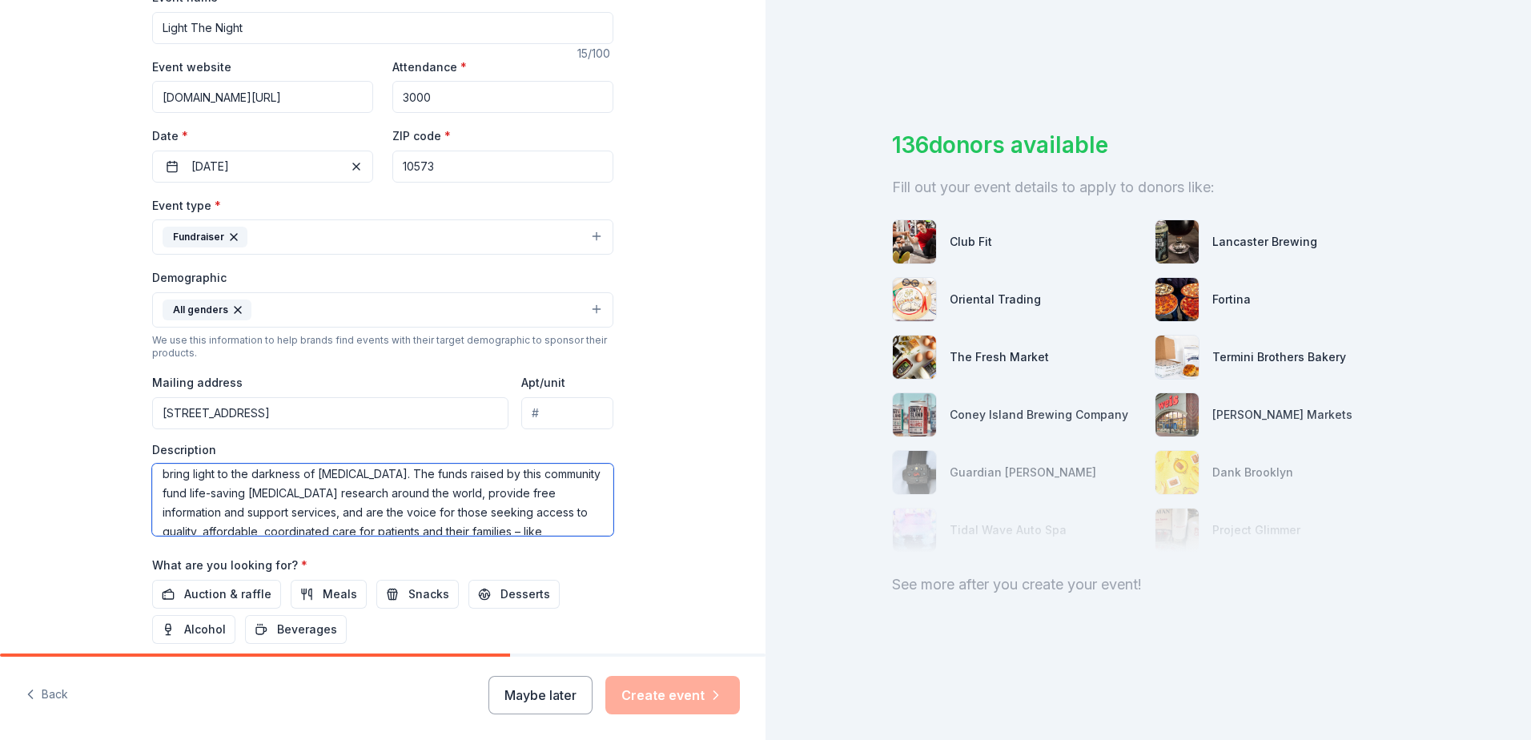
scroll to position [96, 0]
click at [532, 497] on textarea "Everyone with blood cancer deserves a longer, better life. At Light The Night w…" at bounding box center [382, 499] width 461 height 72
type textarea "Everyone with [MEDICAL_DATA] deserves a longer, better life. At Light The Night…"
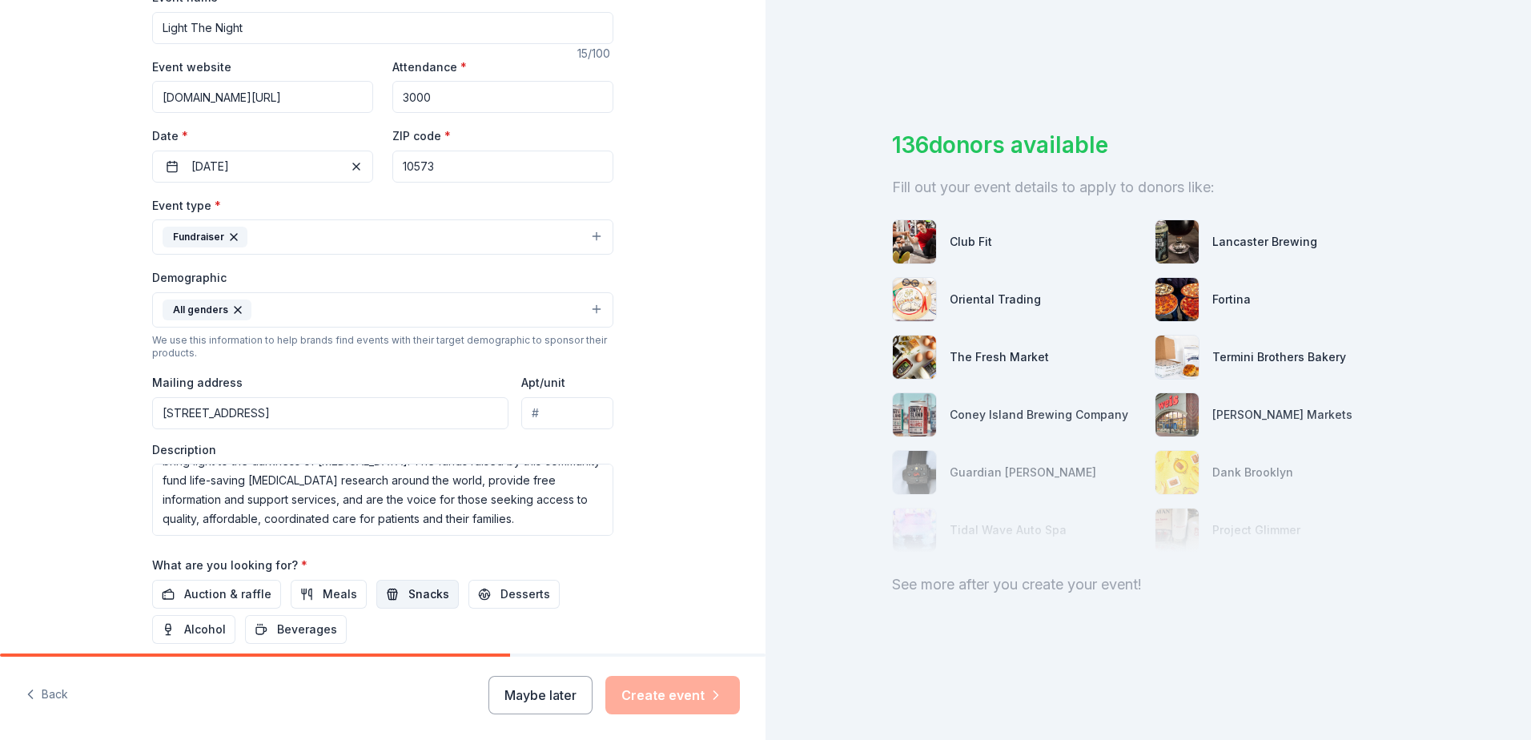
click at [426, 594] on span "Snacks" at bounding box center [428, 593] width 41 height 19
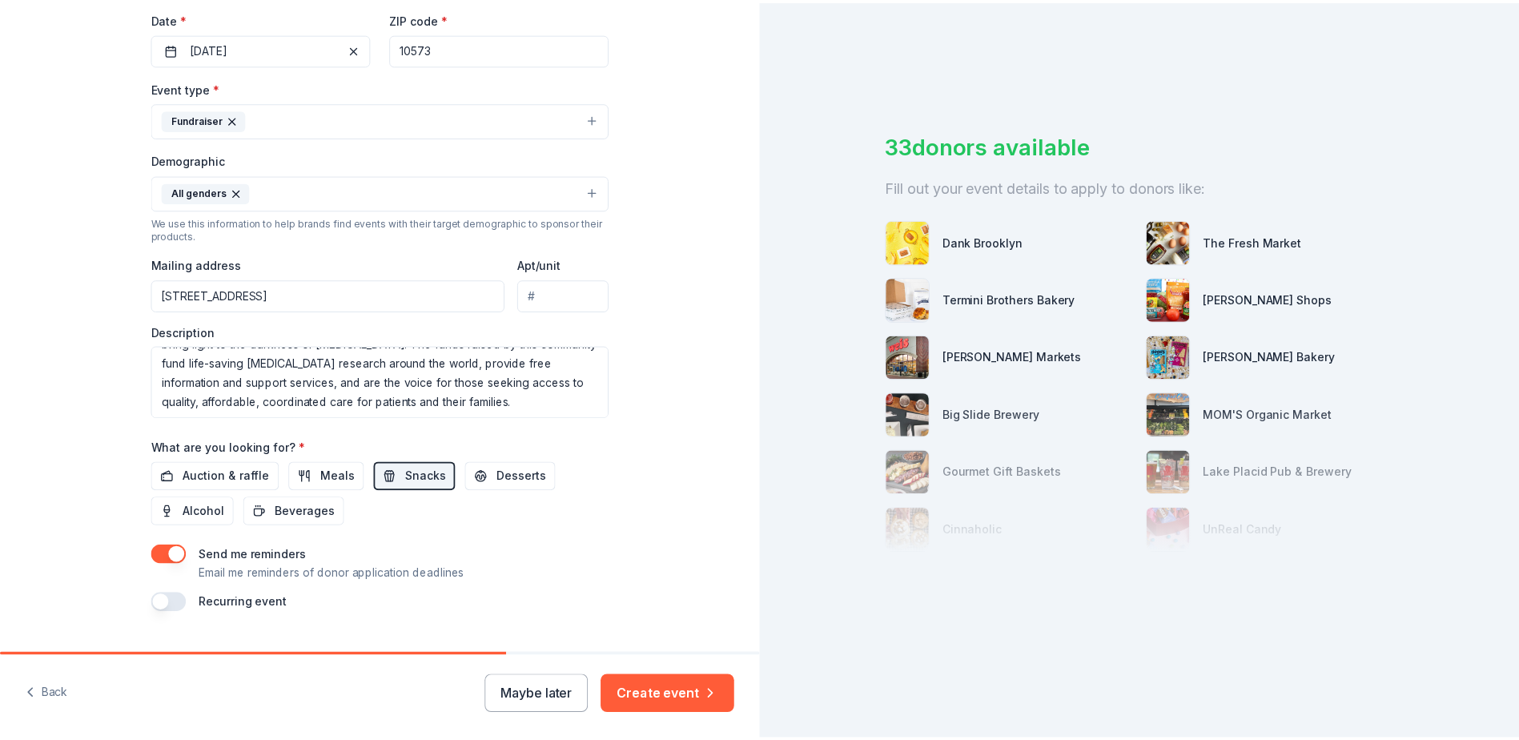
scroll to position [415, 0]
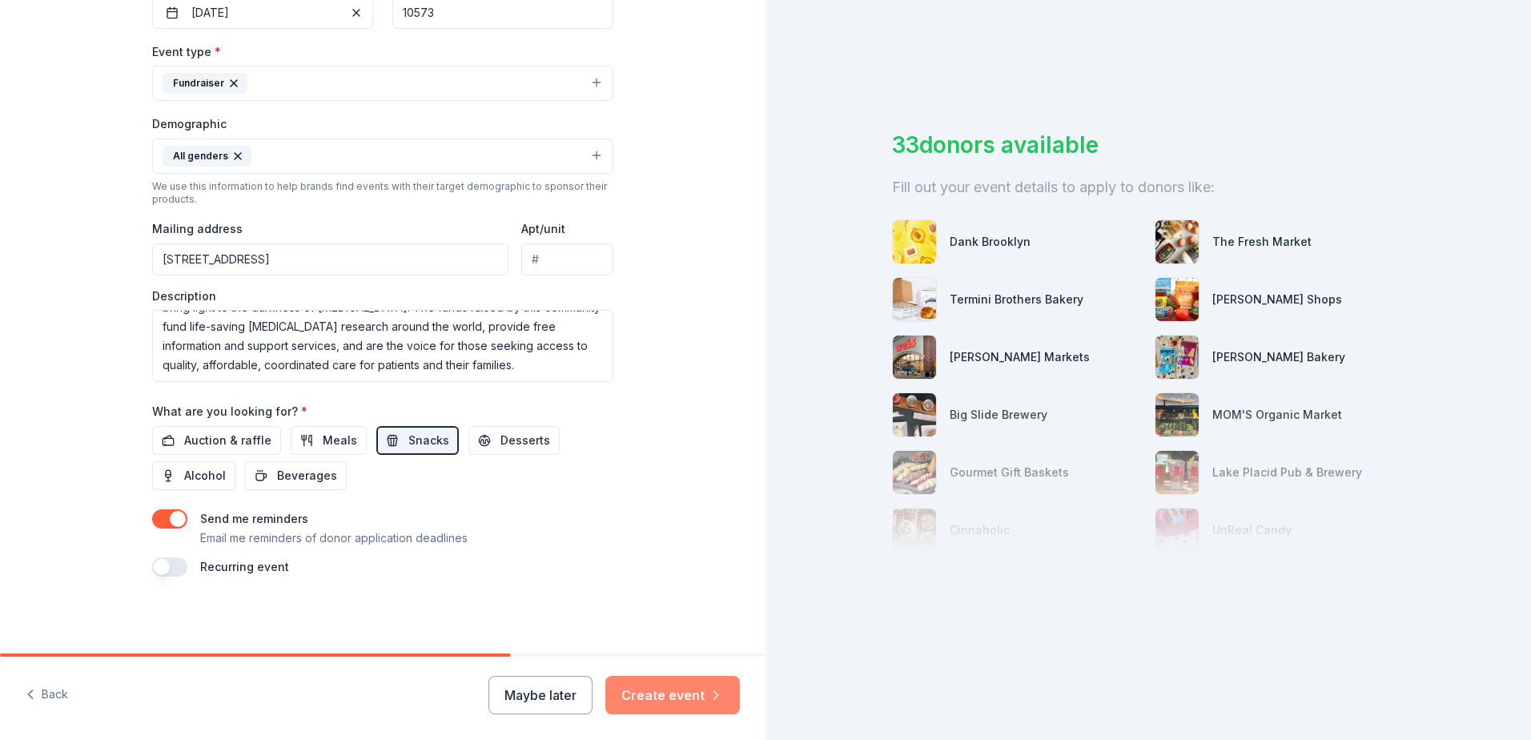
click at [692, 696] on button "Create event" at bounding box center [672, 695] width 134 height 38
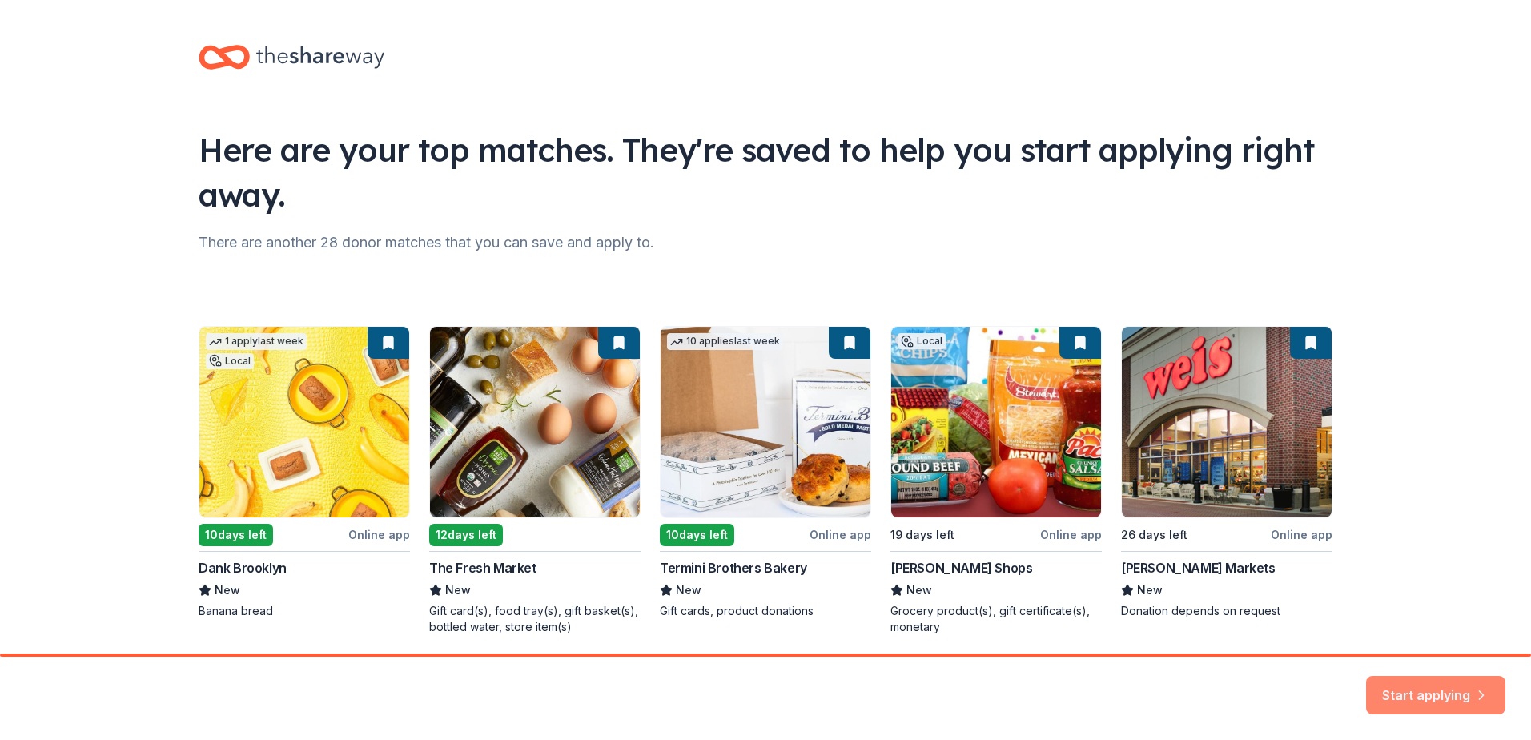
click at [1443, 693] on button "Start applying" at bounding box center [1435, 685] width 139 height 38
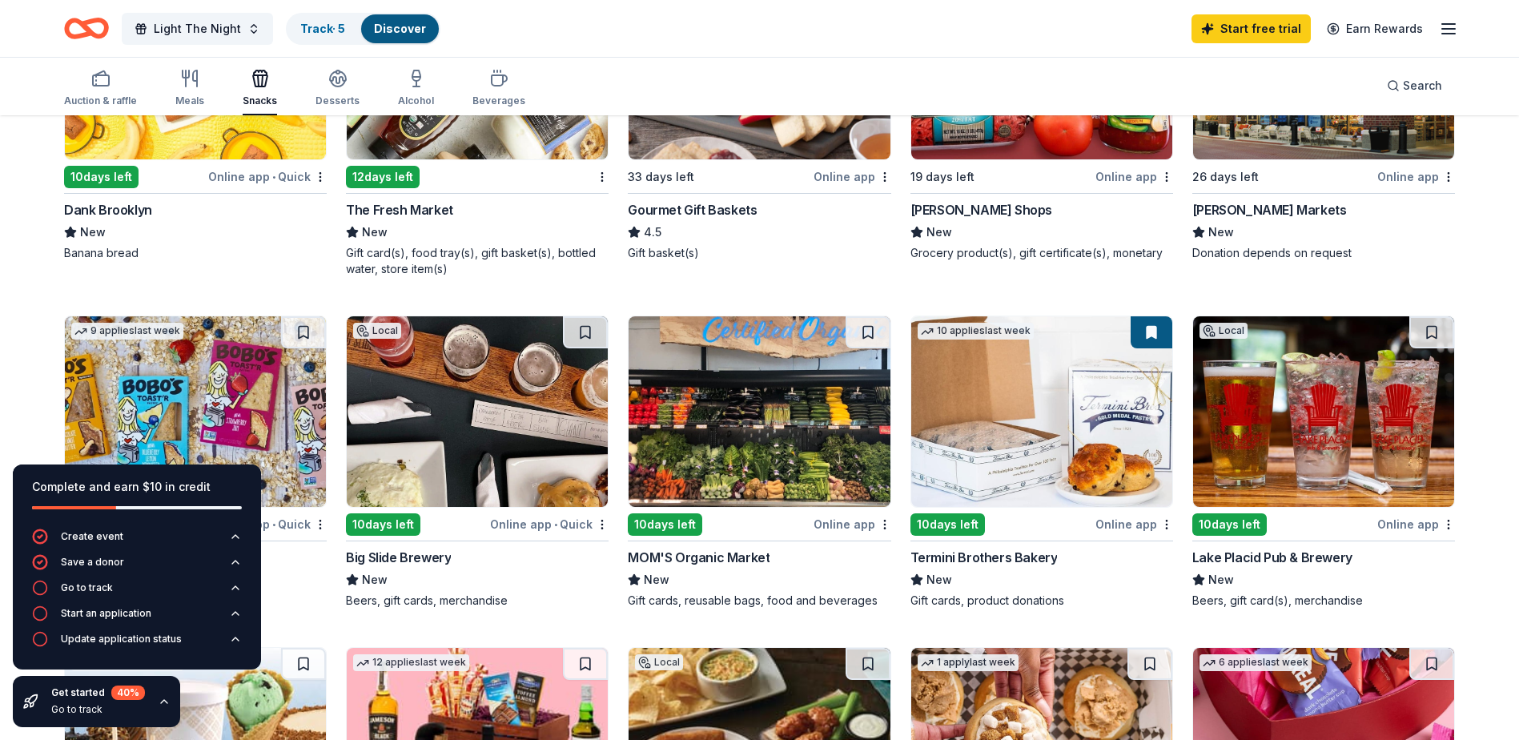
scroll to position [502, 0]
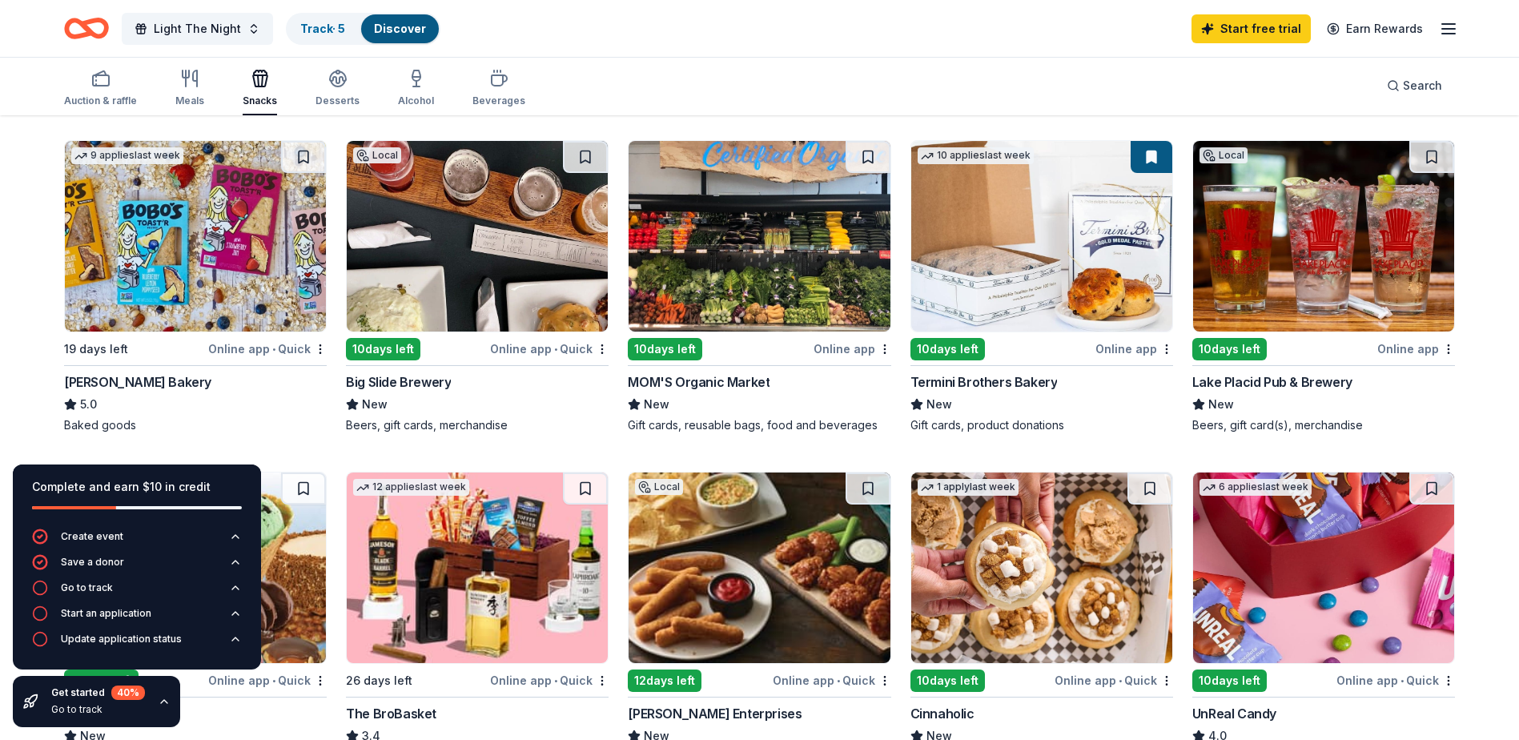
click at [293, 346] on div "Online app • Quick" at bounding box center [267, 349] width 118 height 20
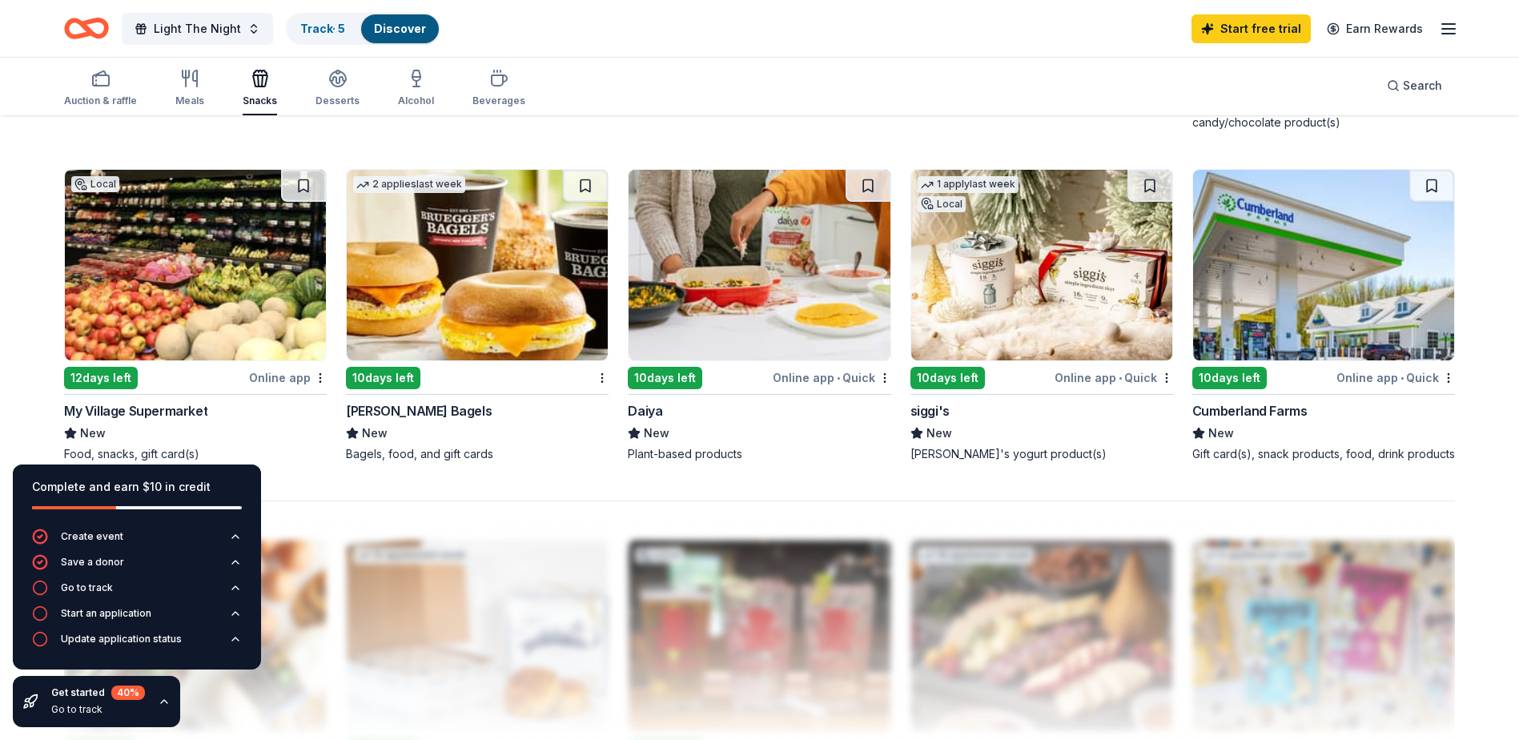
scroll to position [1173, 0]
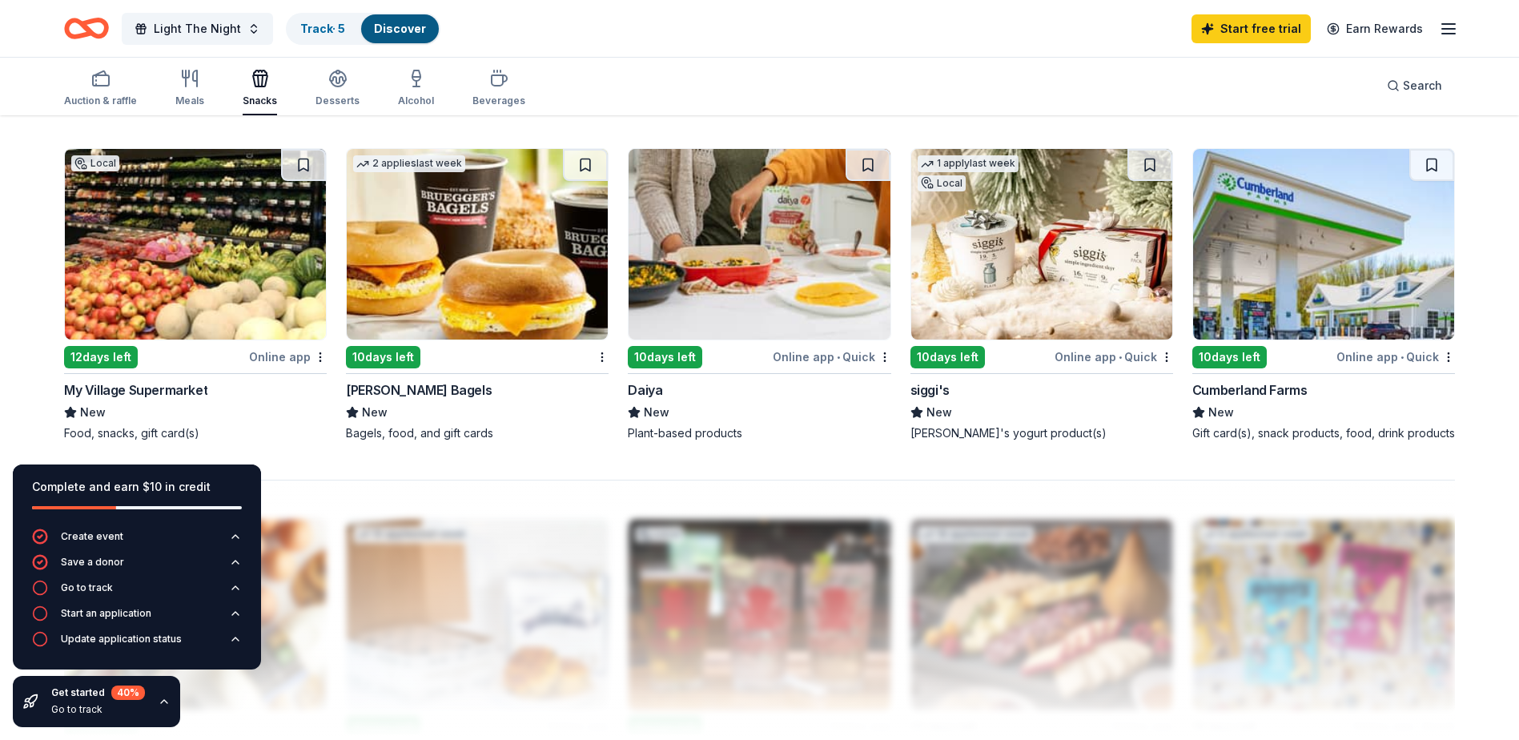
click at [461, 255] on img at bounding box center [477, 244] width 261 height 191
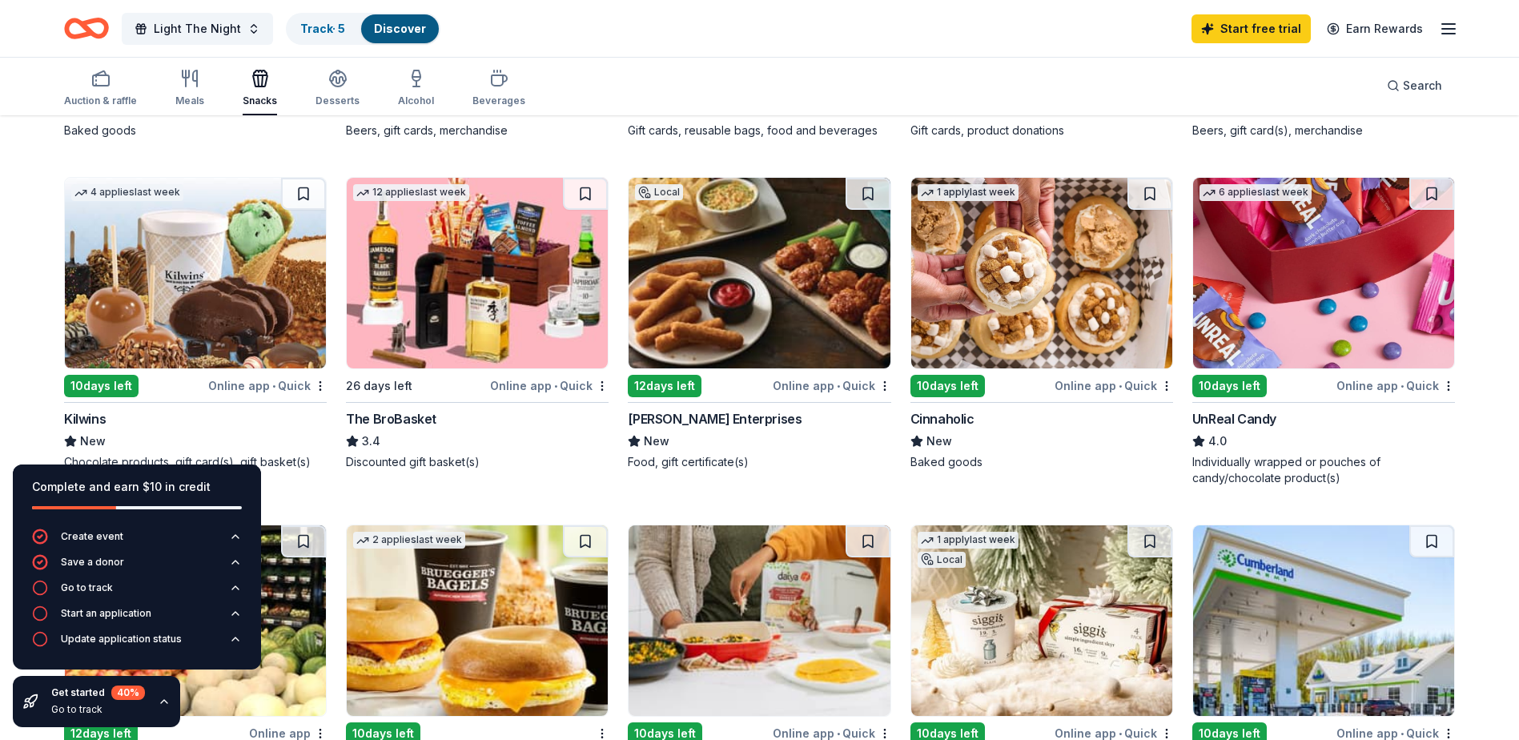
scroll to position [771, 0]
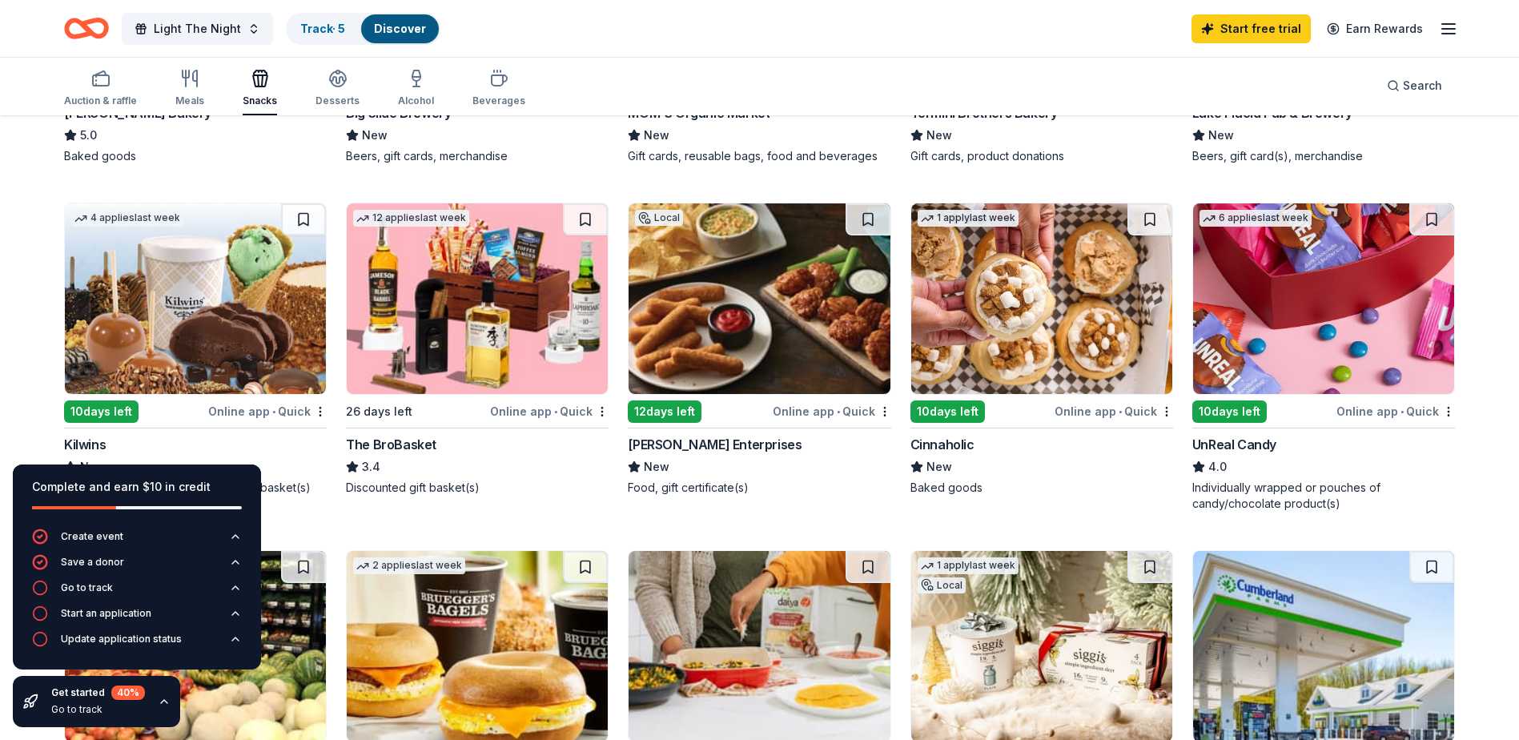
click at [1016, 313] on img at bounding box center [1041, 298] width 261 height 191
click at [473, 311] on img at bounding box center [477, 298] width 261 height 191
click at [1320, 322] on img at bounding box center [1323, 298] width 261 height 191
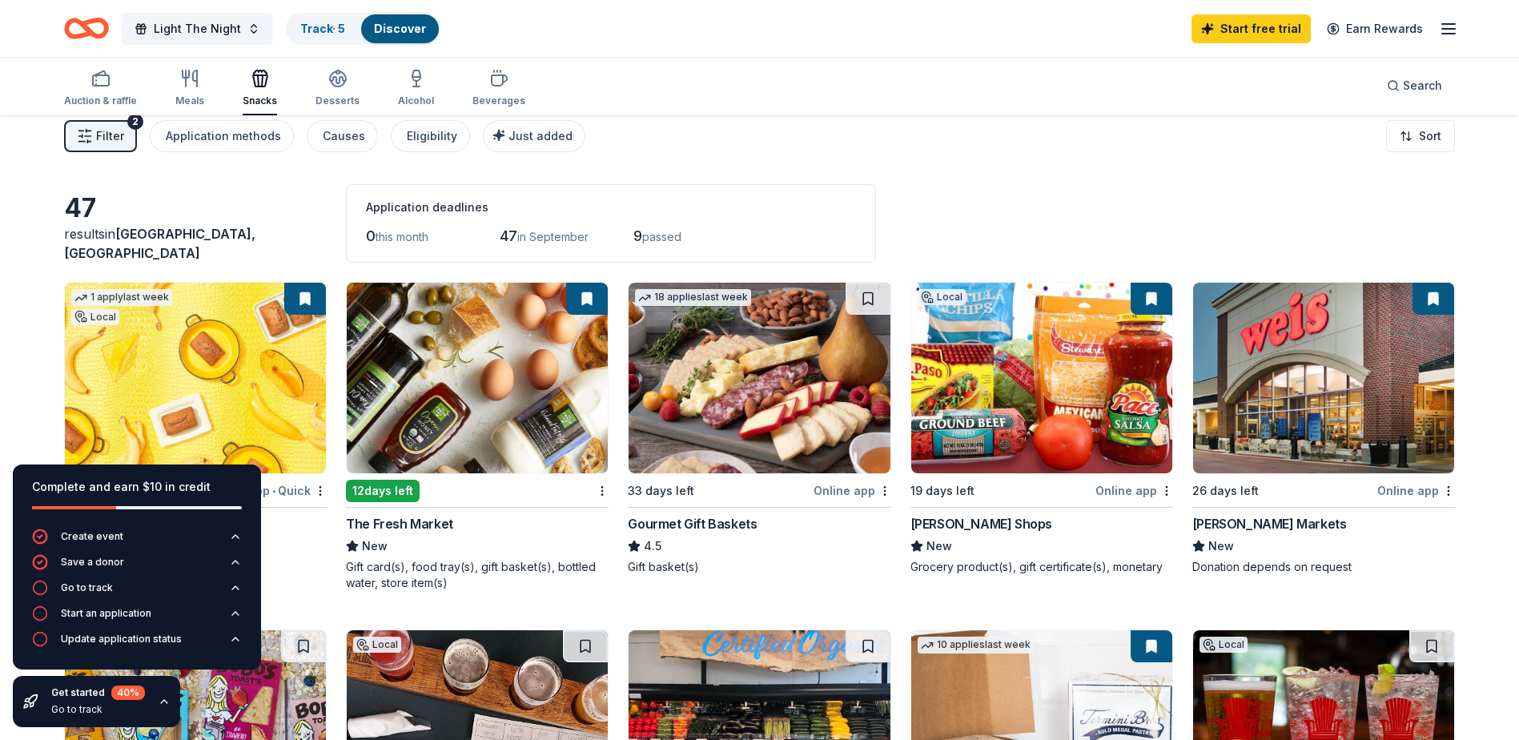
scroll to position [0, 0]
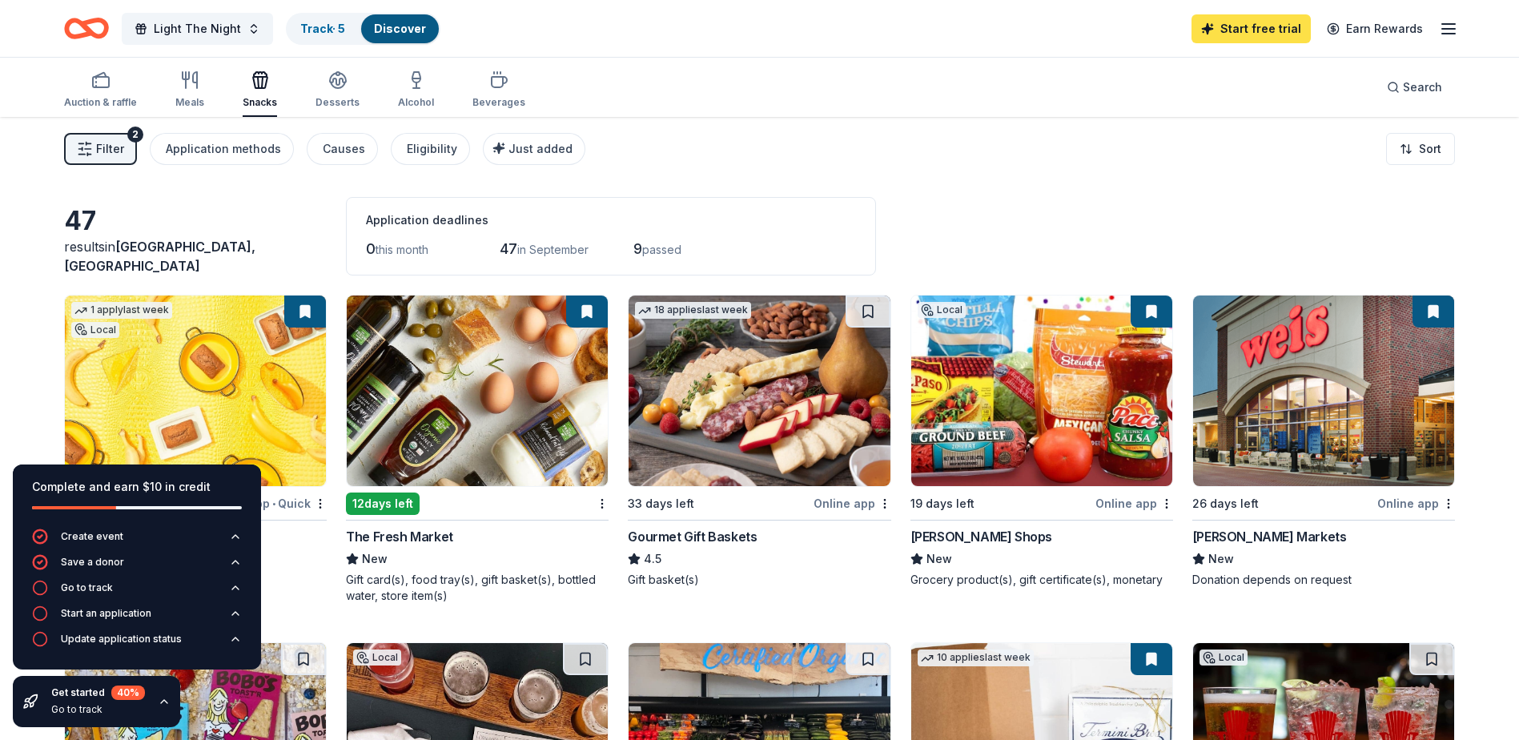
click at [1282, 26] on link "Start free trial" at bounding box center [1250, 28] width 119 height 29
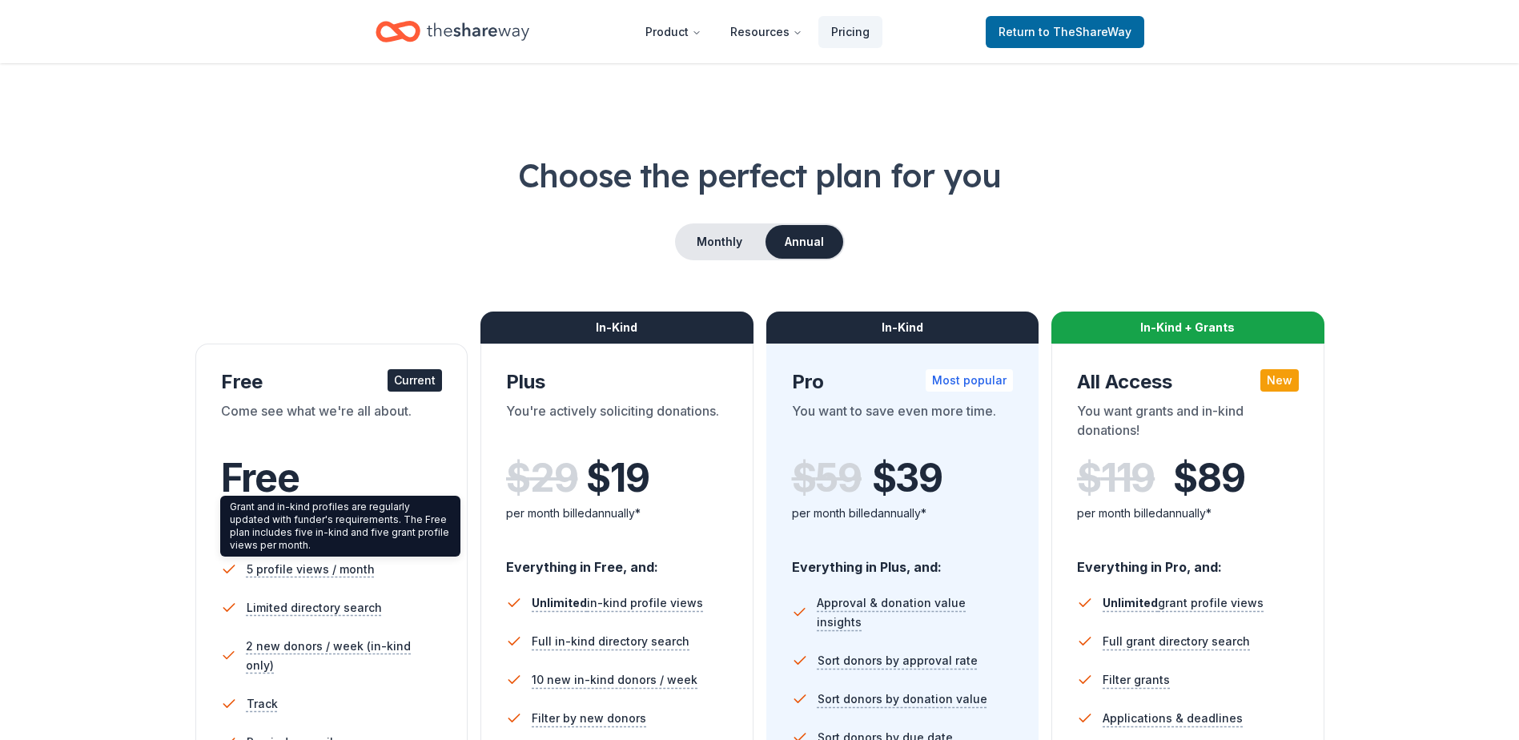
click at [269, 488] on span "Free" at bounding box center [260, 477] width 78 height 47
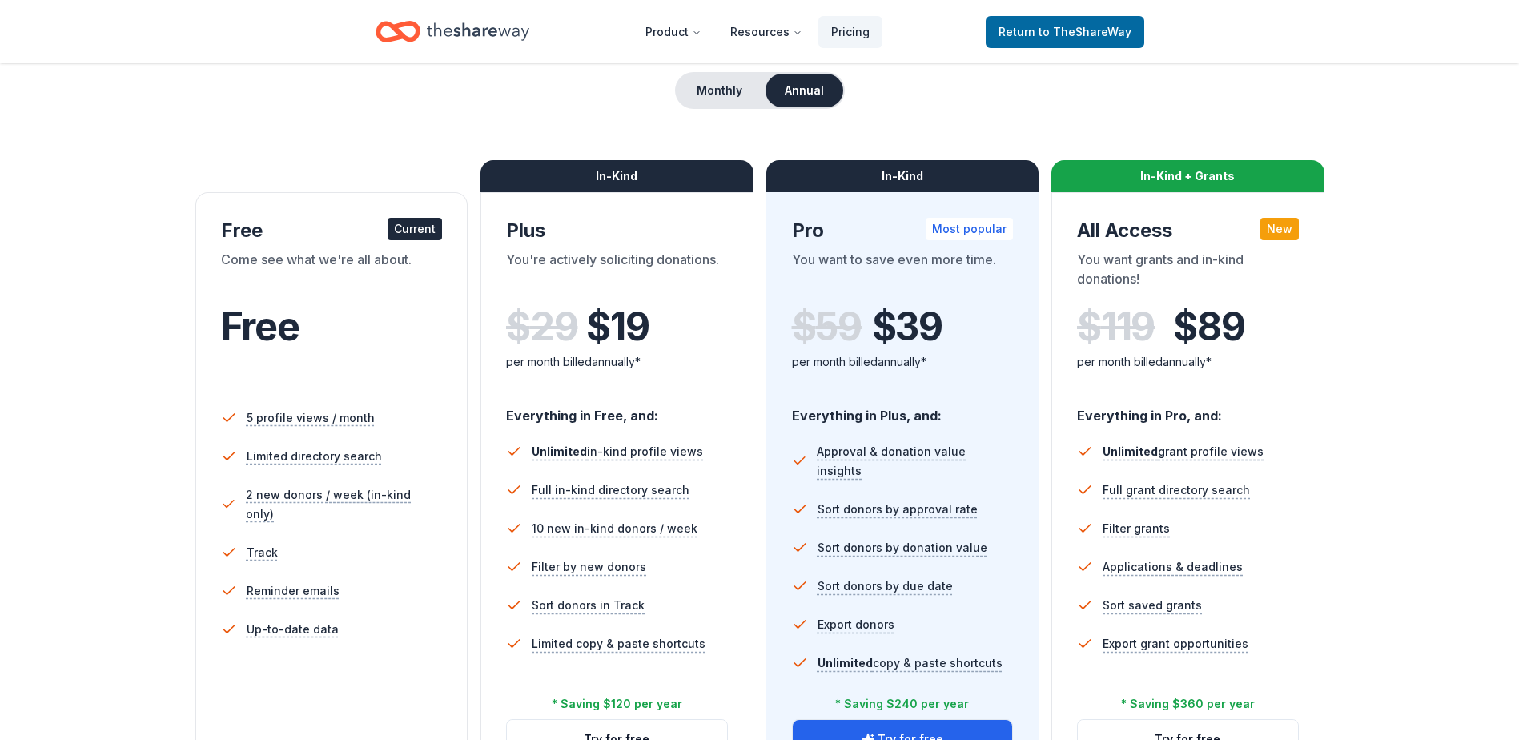
scroll to position [130, 0]
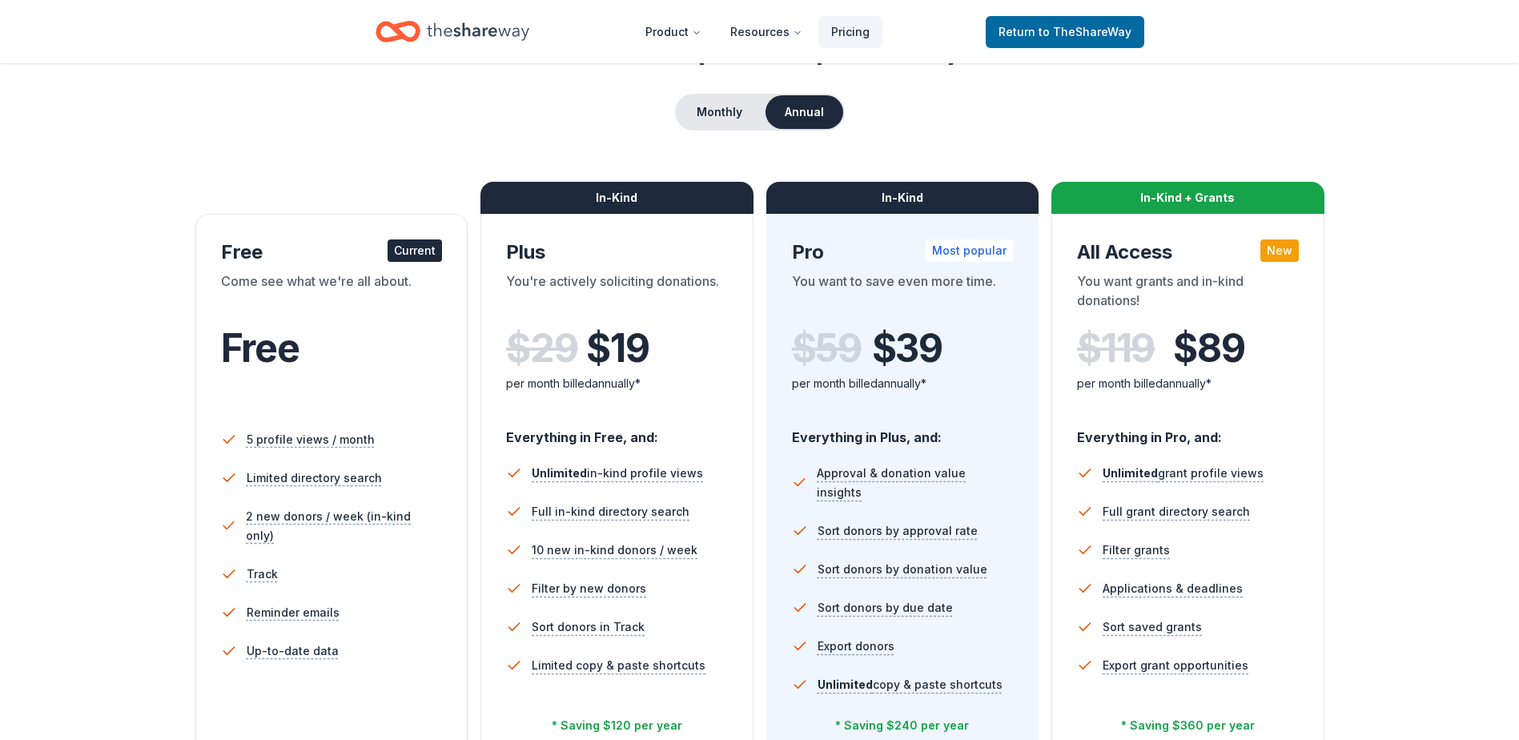
click at [353, 273] on div "Come see what we're all about." at bounding box center [332, 293] width 222 height 45
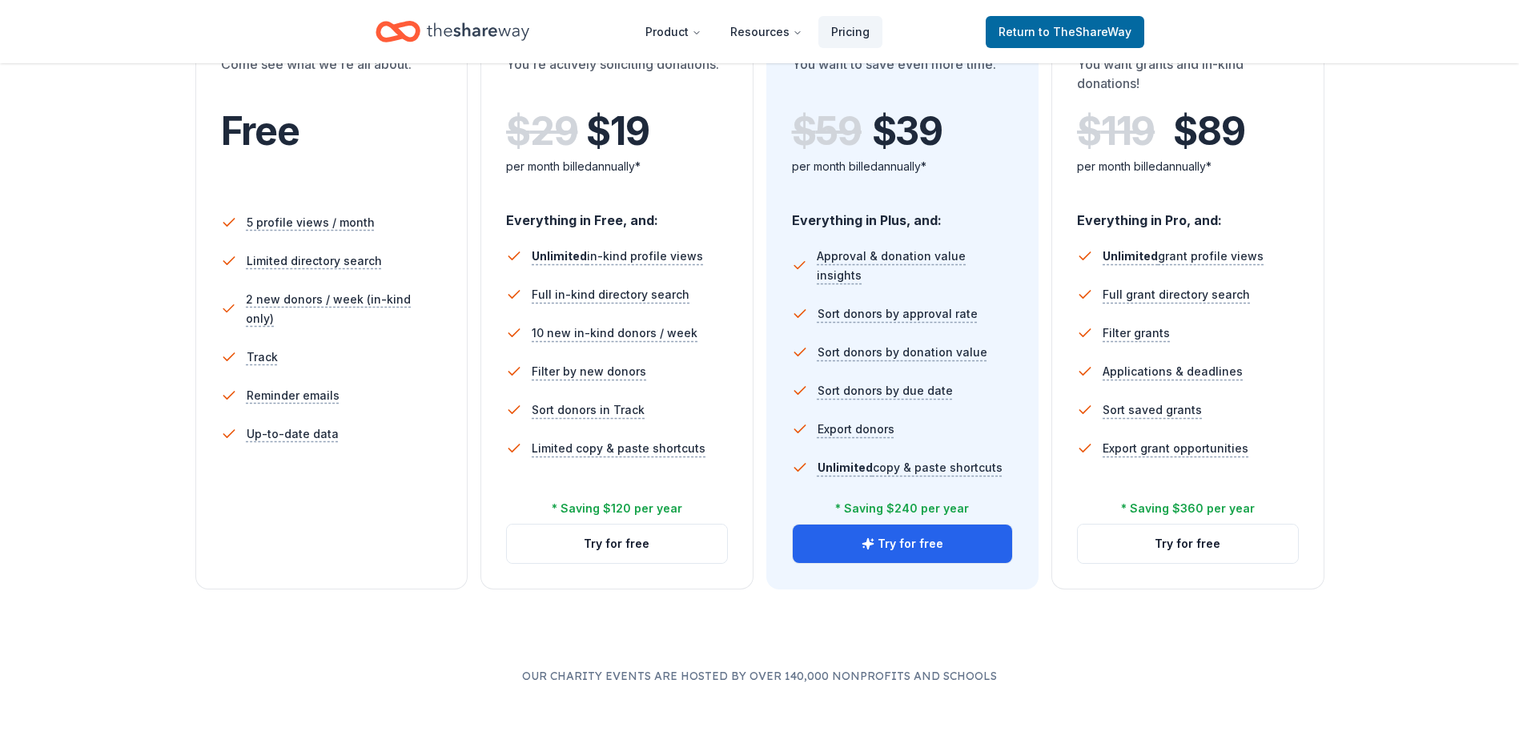
scroll to position [333, 0]
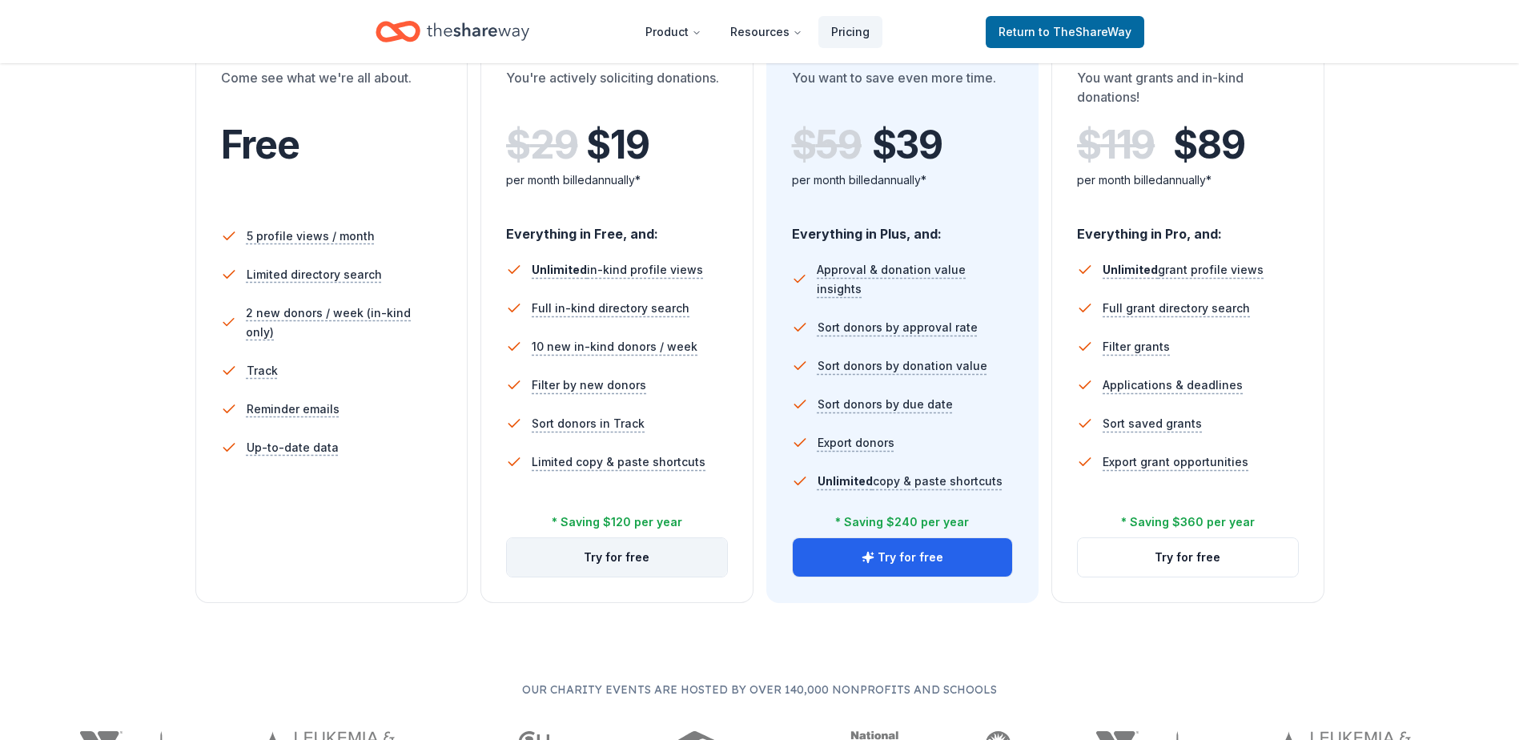
click at [561, 552] on button "Try for free" at bounding box center [617, 557] width 220 height 38
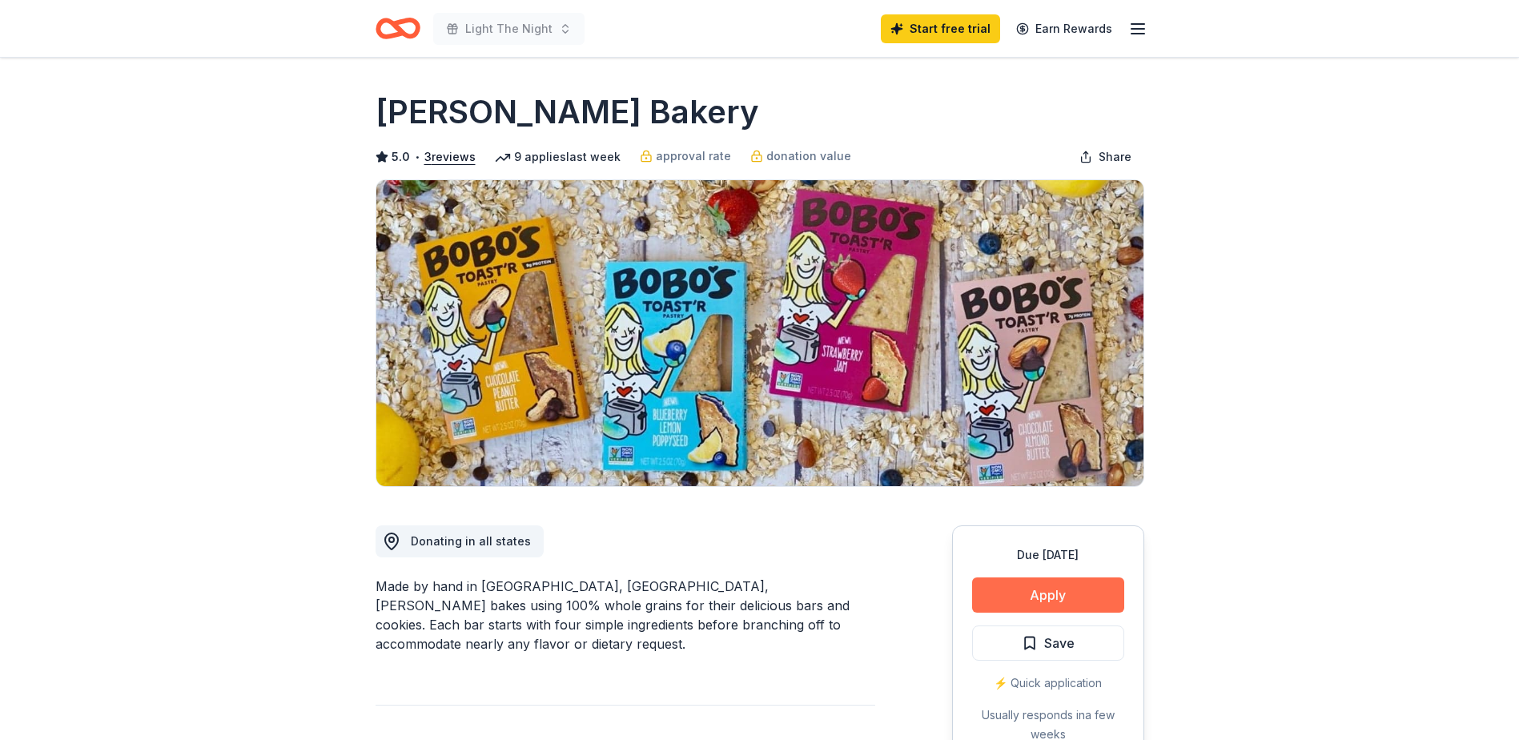
click at [1036, 592] on button "Apply" at bounding box center [1048, 594] width 152 height 35
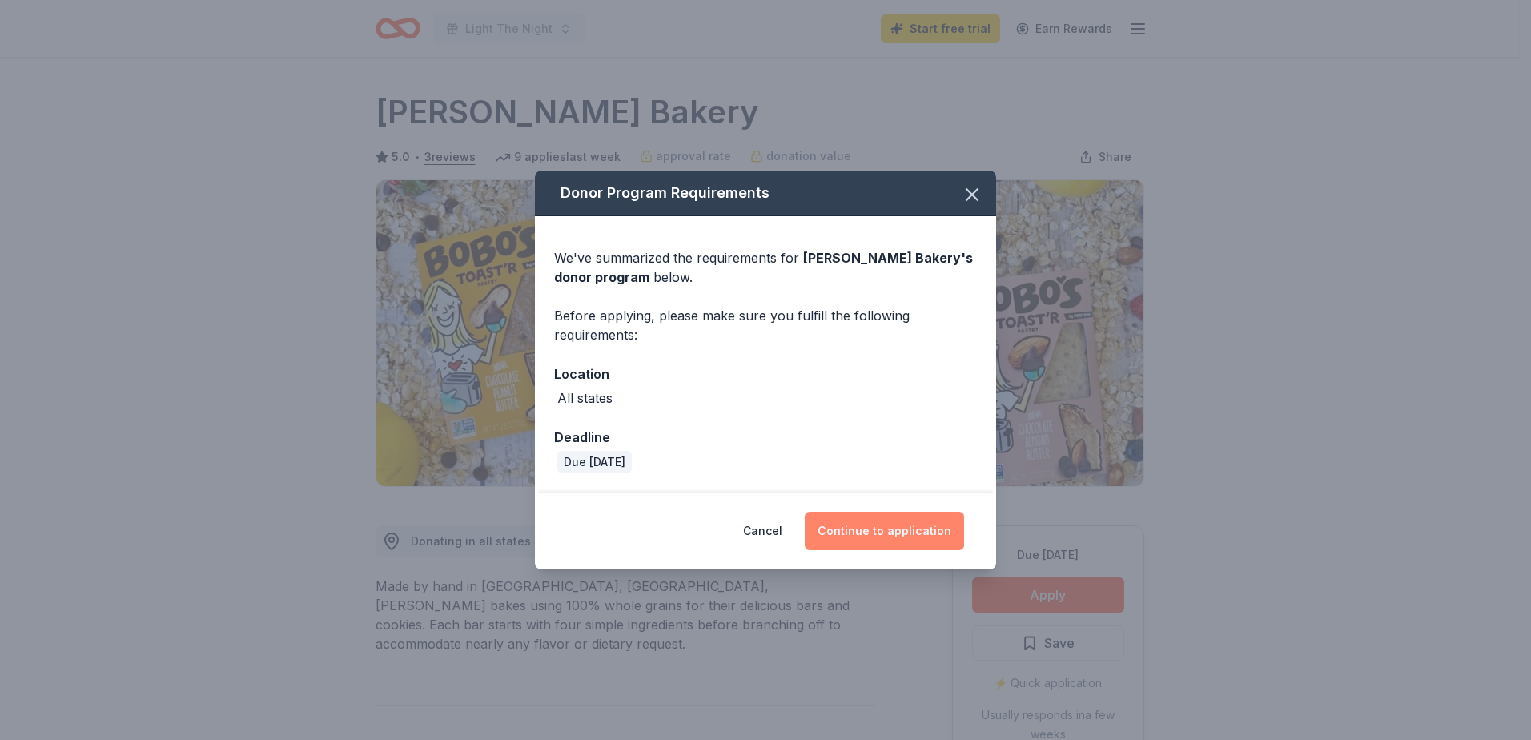
click at [906, 534] on button "Continue to application" at bounding box center [884, 531] width 159 height 38
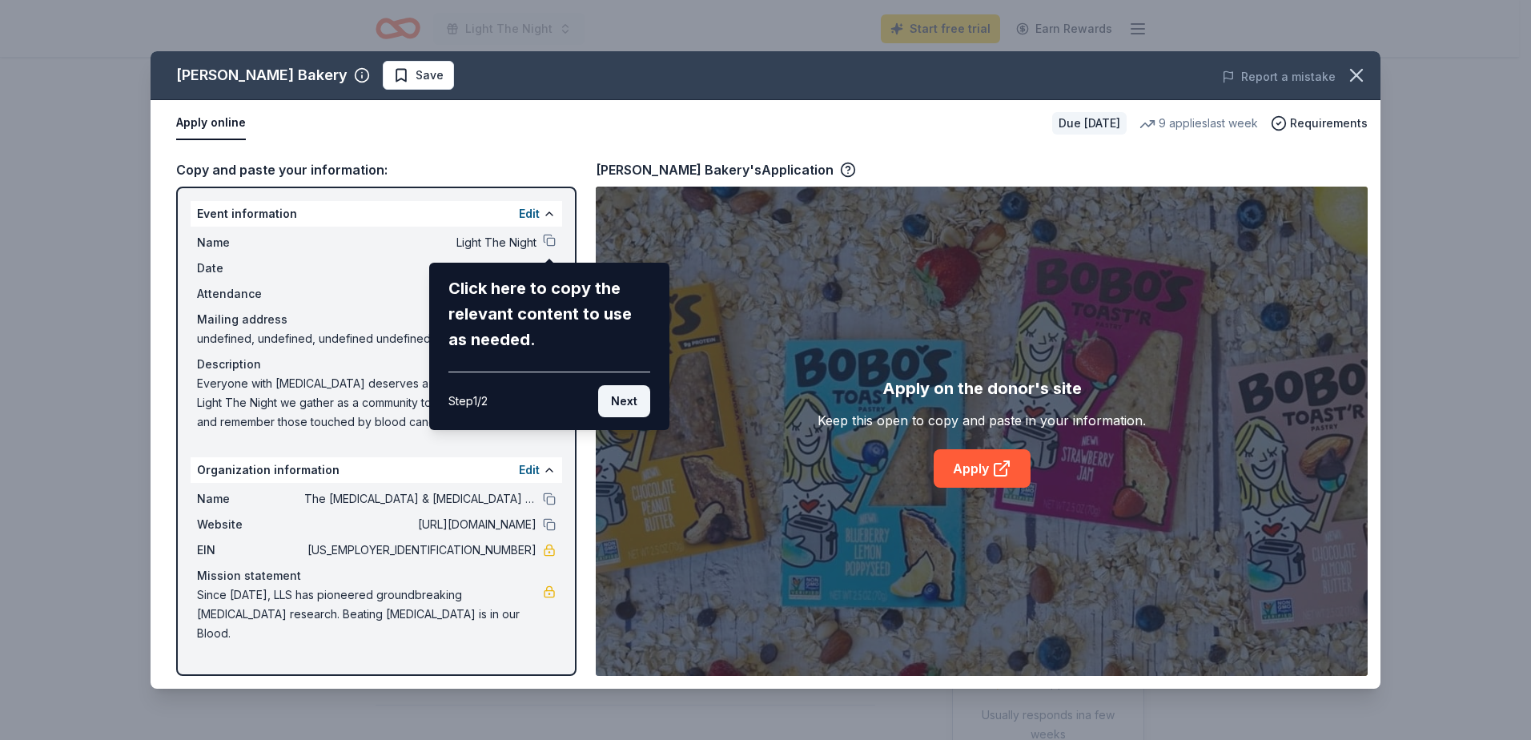
click at [620, 395] on button "Next" at bounding box center [624, 401] width 52 height 32
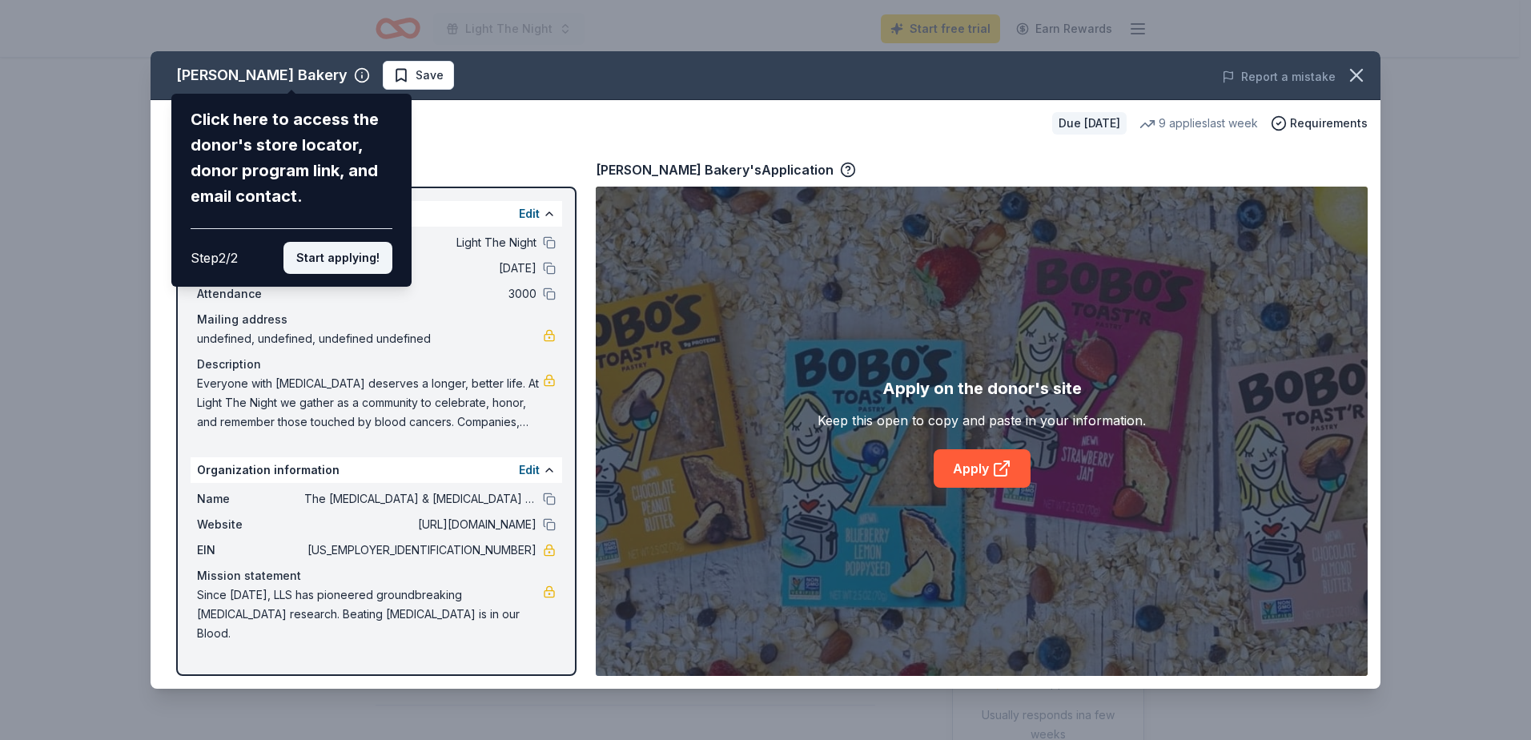
click at [348, 248] on button "Start applying!" at bounding box center [337, 258] width 109 height 32
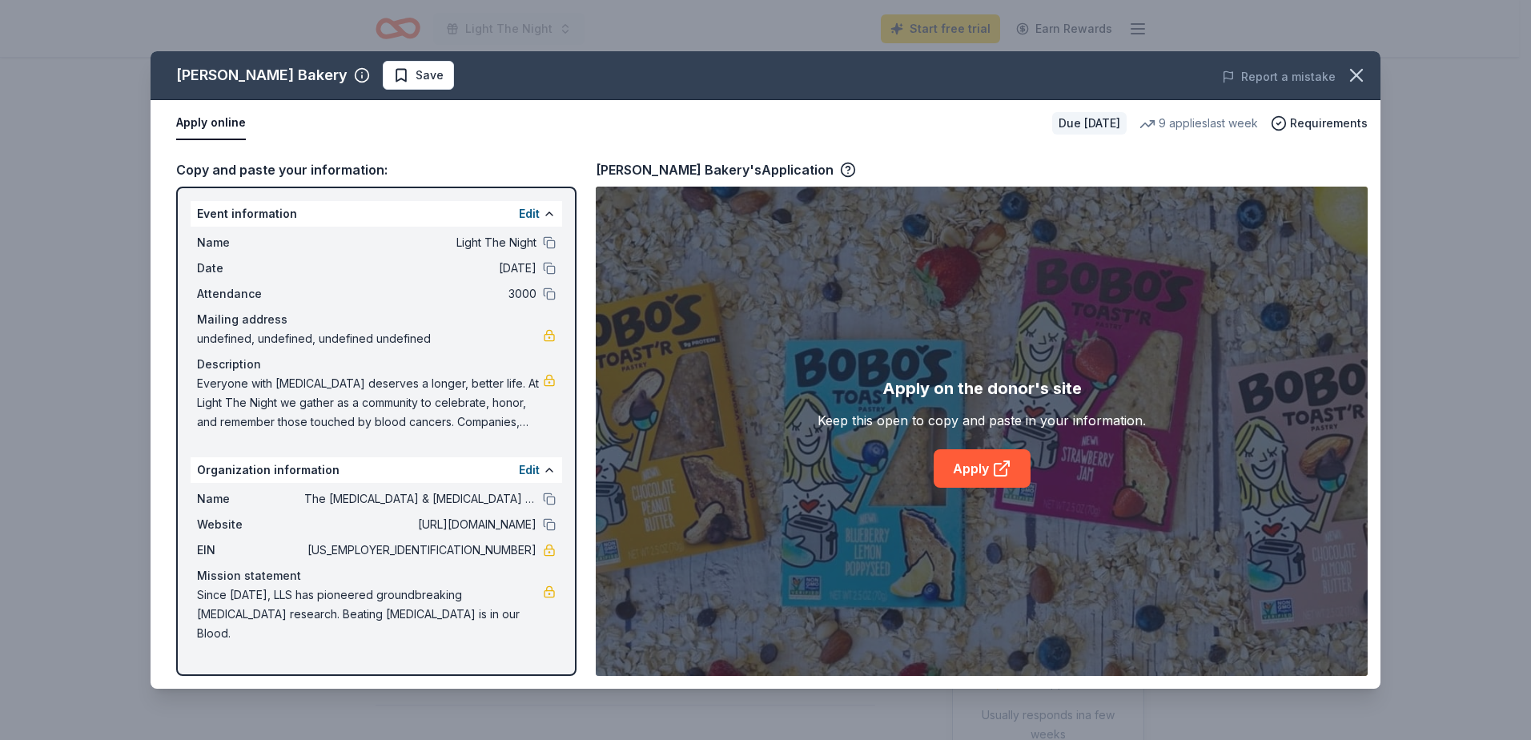
click at [986, 472] on div "Bobo's Bakery Save Report a mistake Apply online Due in 19 days 9 applies last …" at bounding box center [765, 369] width 1230 height 637
click at [997, 465] on icon at bounding box center [1001, 468] width 19 height 19
click at [1351, 70] on icon "button" at bounding box center [1355, 75] width 11 height 11
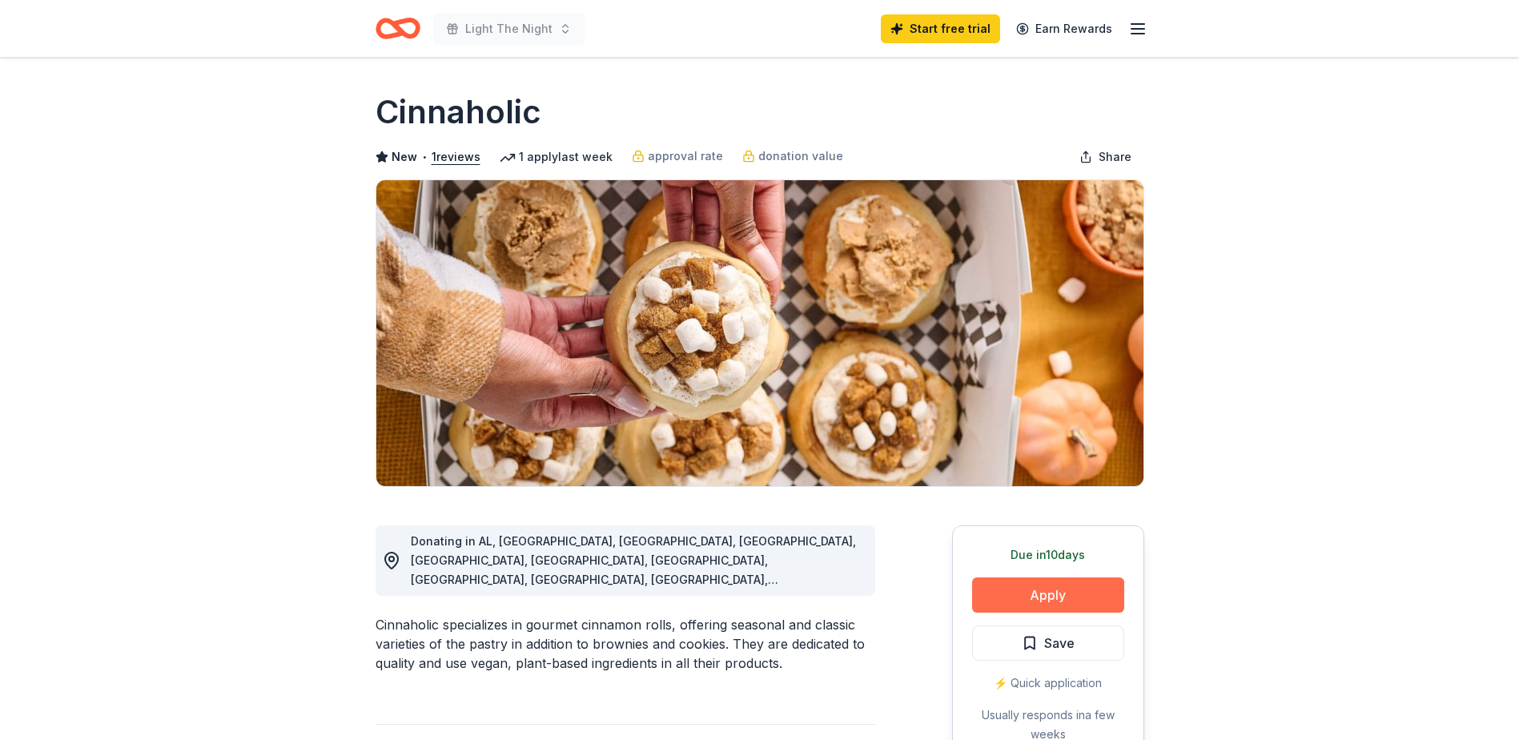
click at [1025, 597] on button "Apply" at bounding box center [1048, 594] width 152 height 35
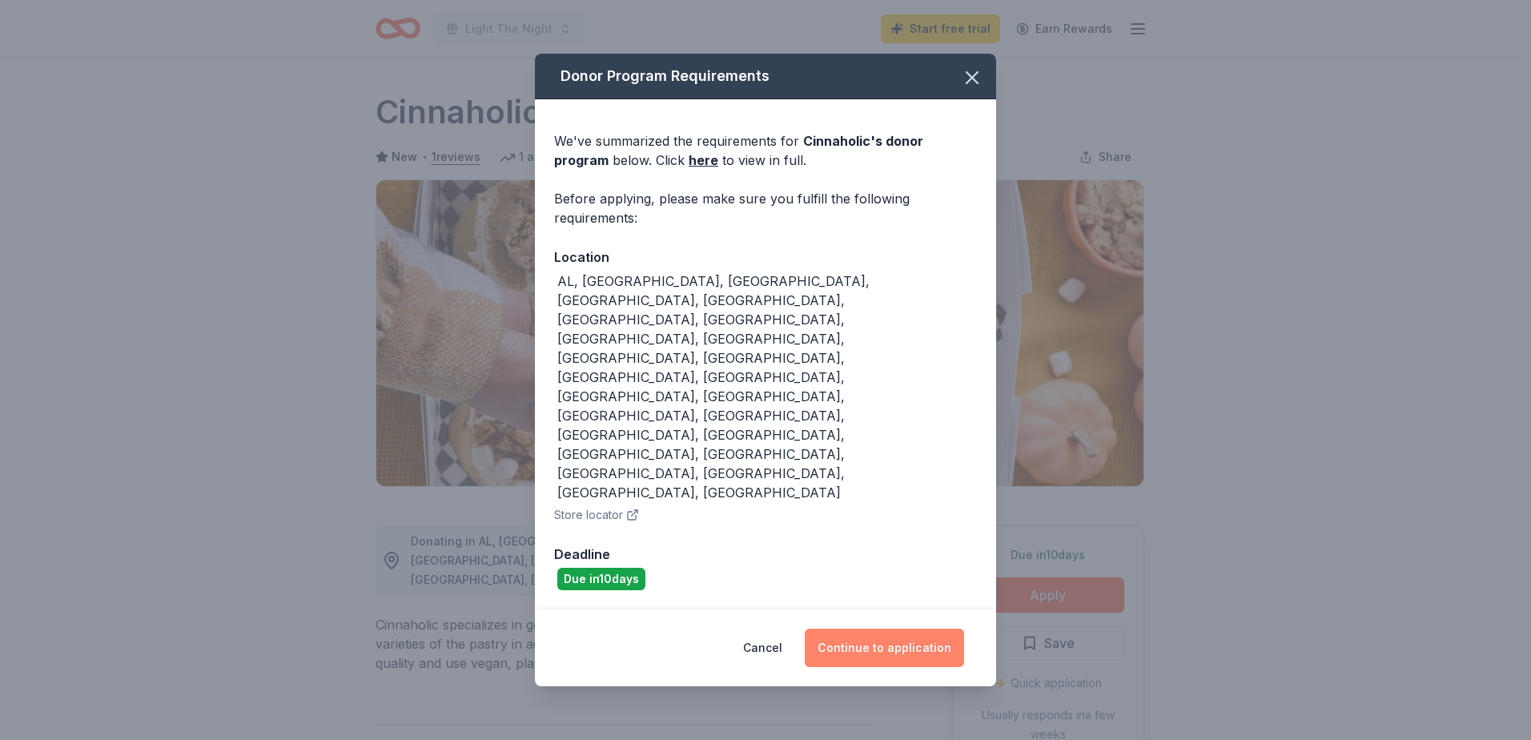
click at [871, 628] on button "Continue to application" at bounding box center [884, 647] width 159 height 38
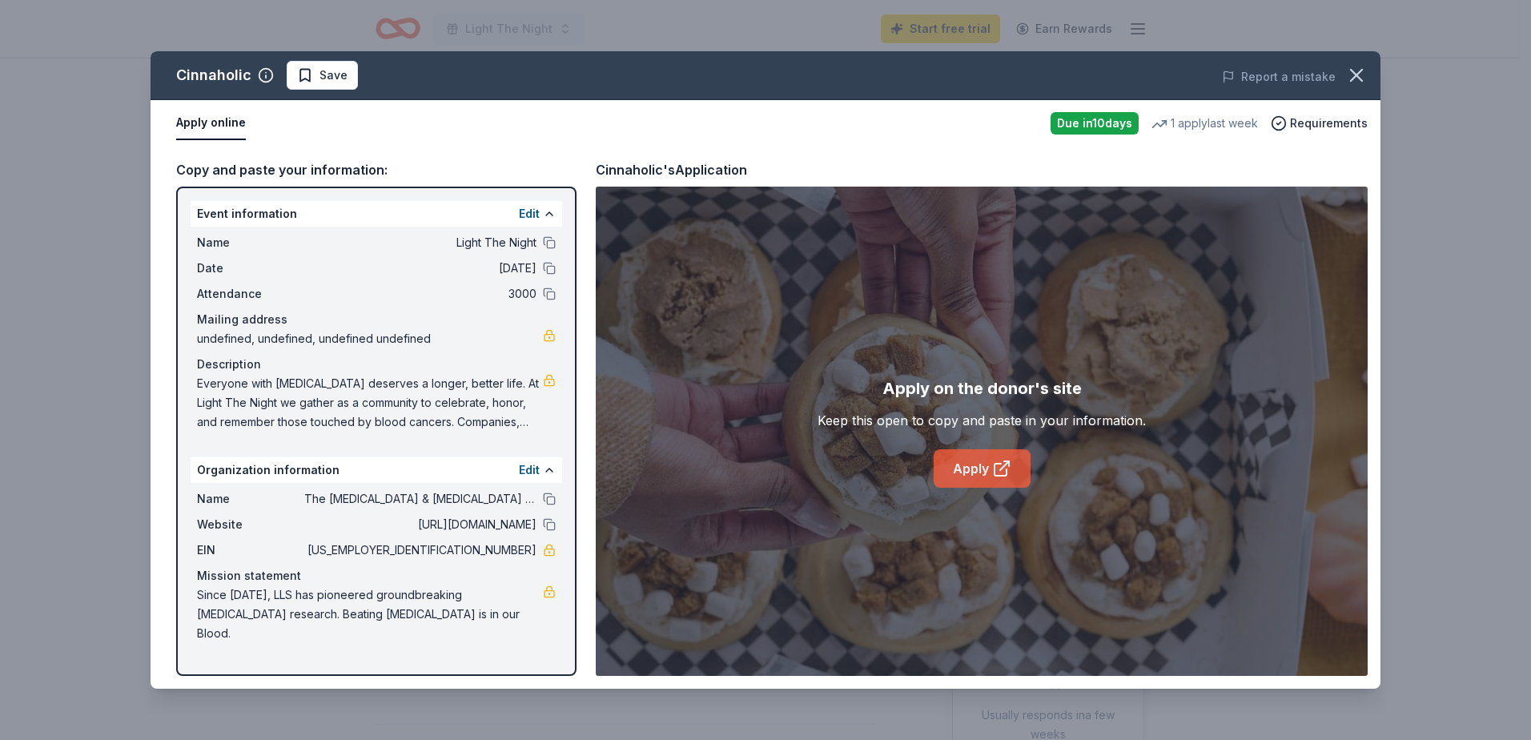
click at [992, 461] on icon at bounding box center [1001, 468] width 19 height 19
click at [1358, 66] on icon "button" at bounding box center [1356, 75] width 22 height 22
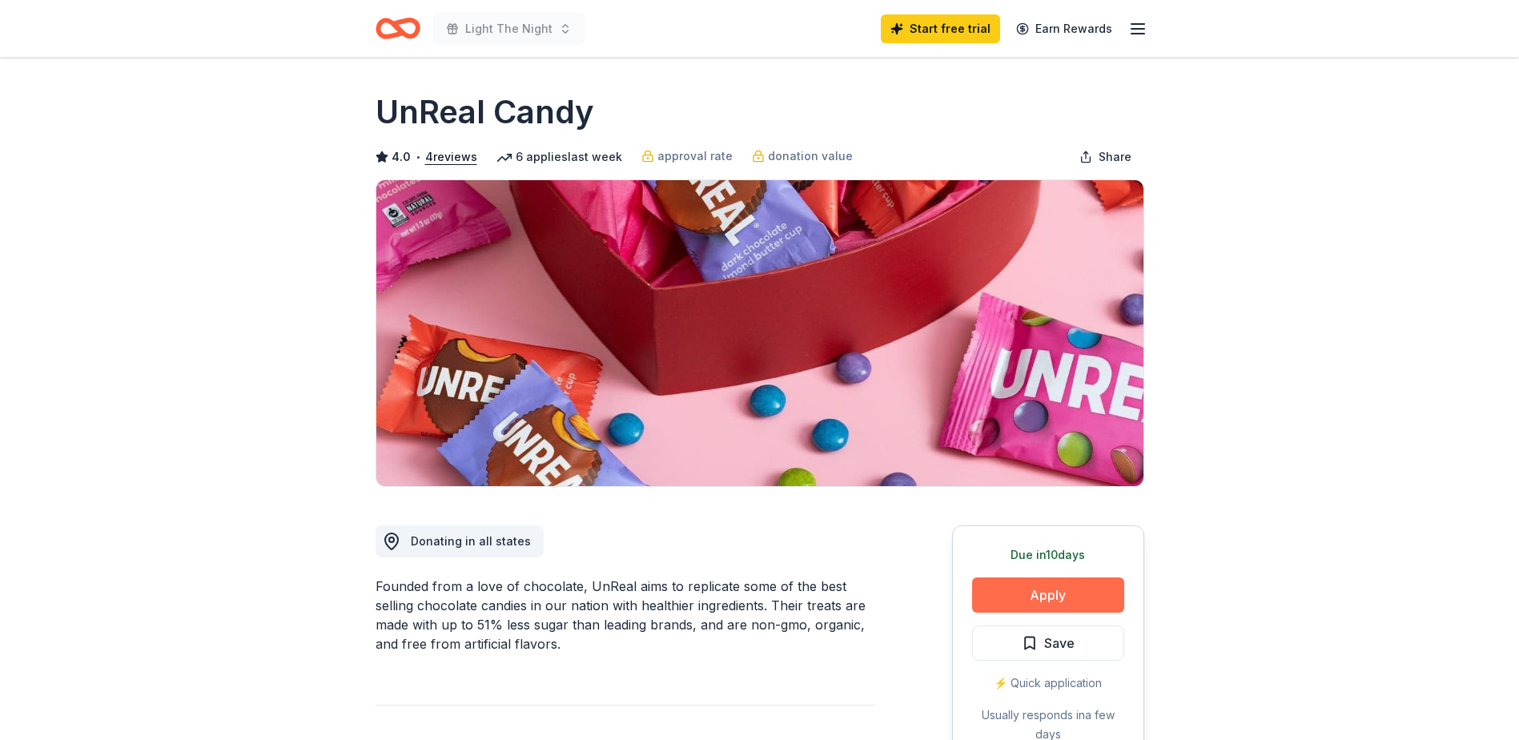
click at [1087, 589] on button "Apply" at bounding box center [1048, 594] width 152 height 35
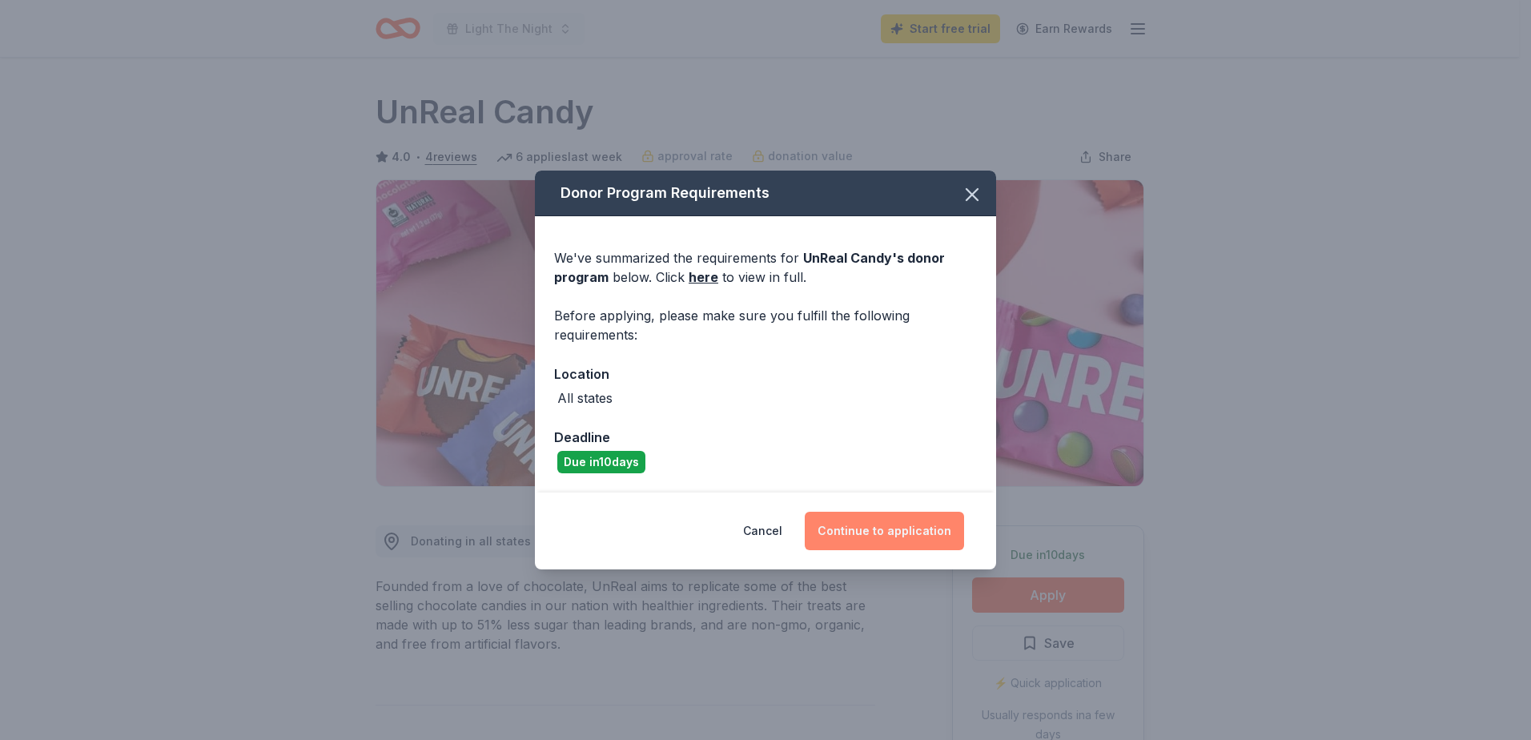
click at [860, 524] on button "Continue to application" at bounding box center [884, 531] width 159 height 38
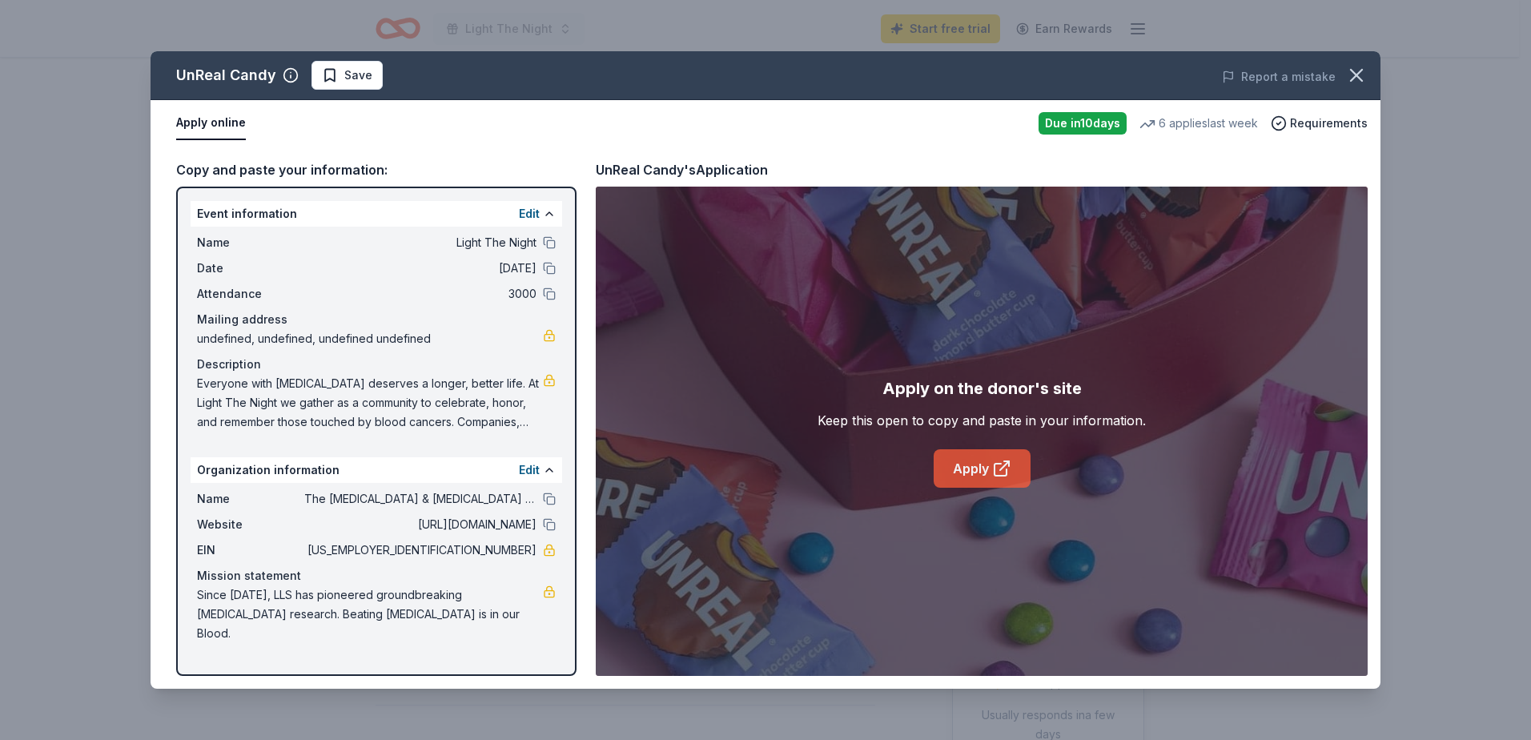
click at [973, 460] on link "Apply" at bounding box center [981, 468] width 97 height 38
